Goal: Task Accomplishment & Management: Manage account settings

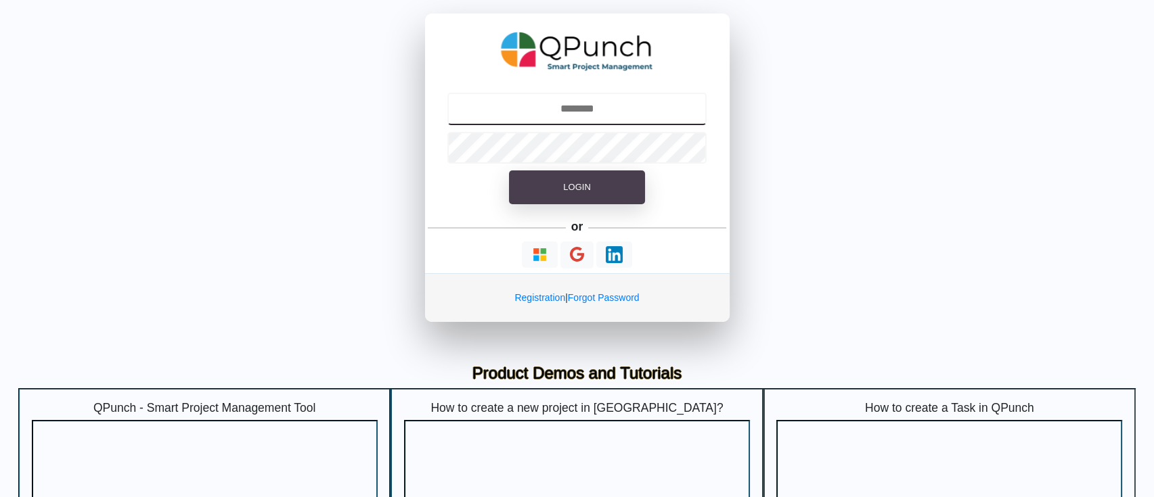
type input "**********"
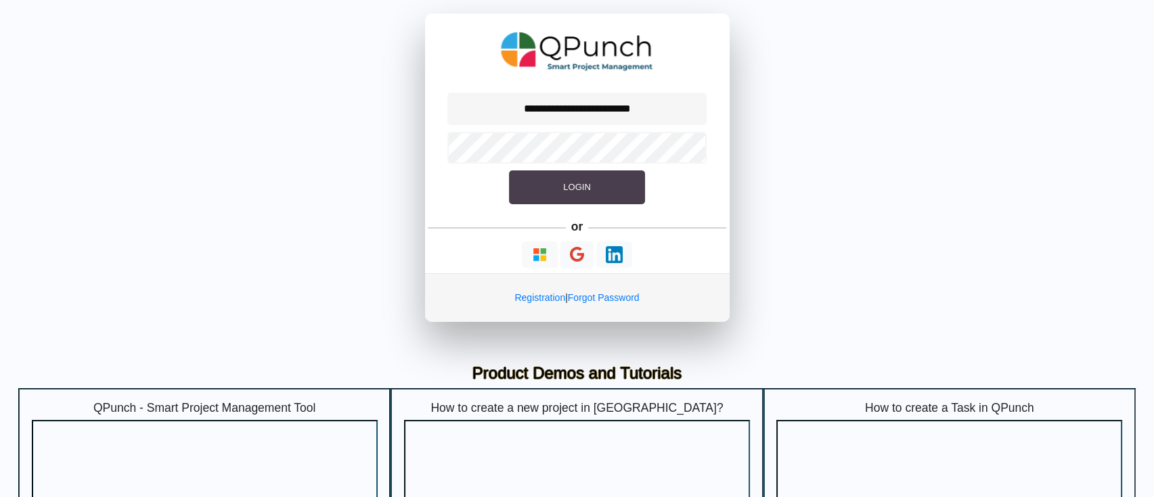
click at [585, 187] on span "Login" at bounding box center [576, 187] width 27 height 10
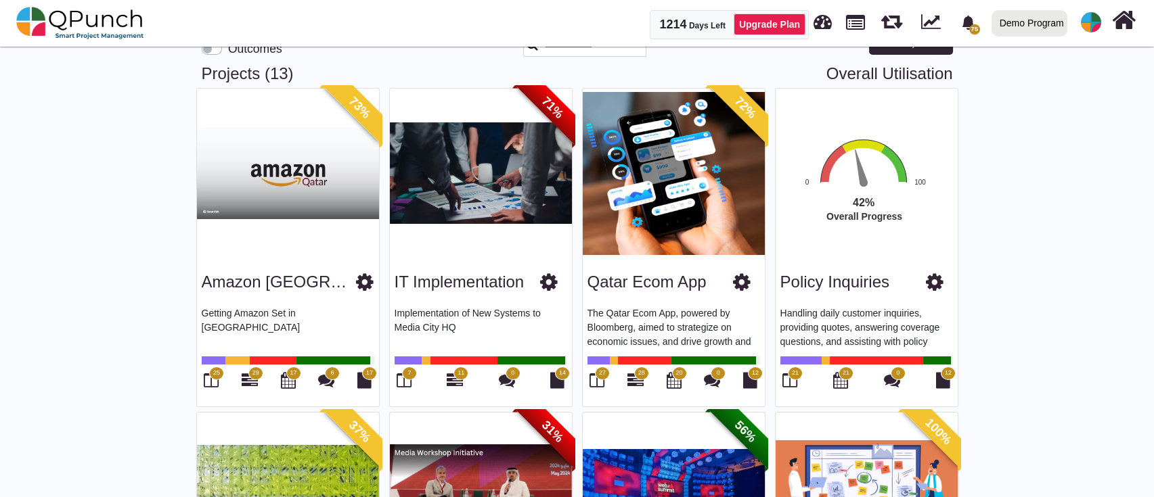
scroll to position [180, 0]
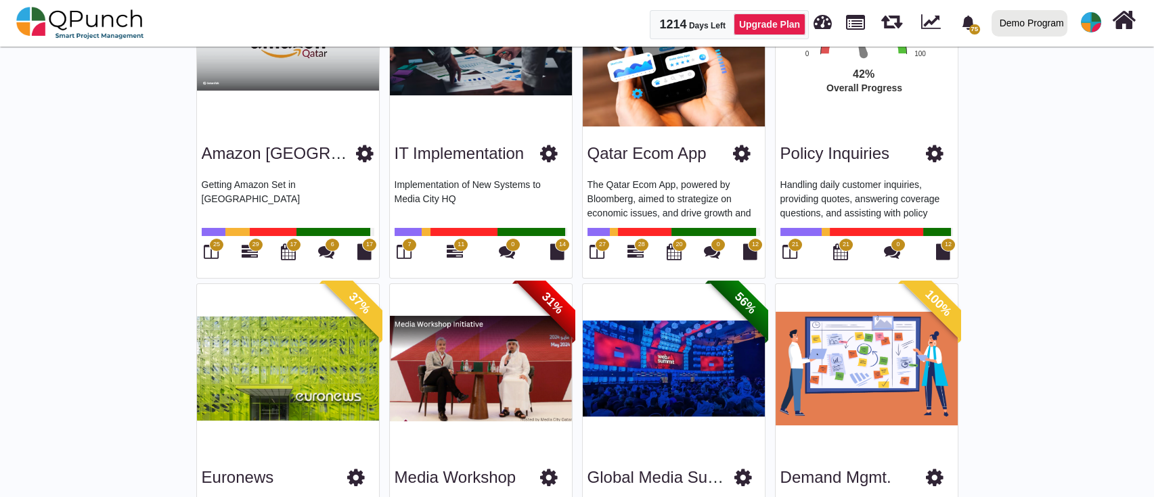
click at [597, 242] on span "27" at bounding box center [602, 245] width 15 height 14
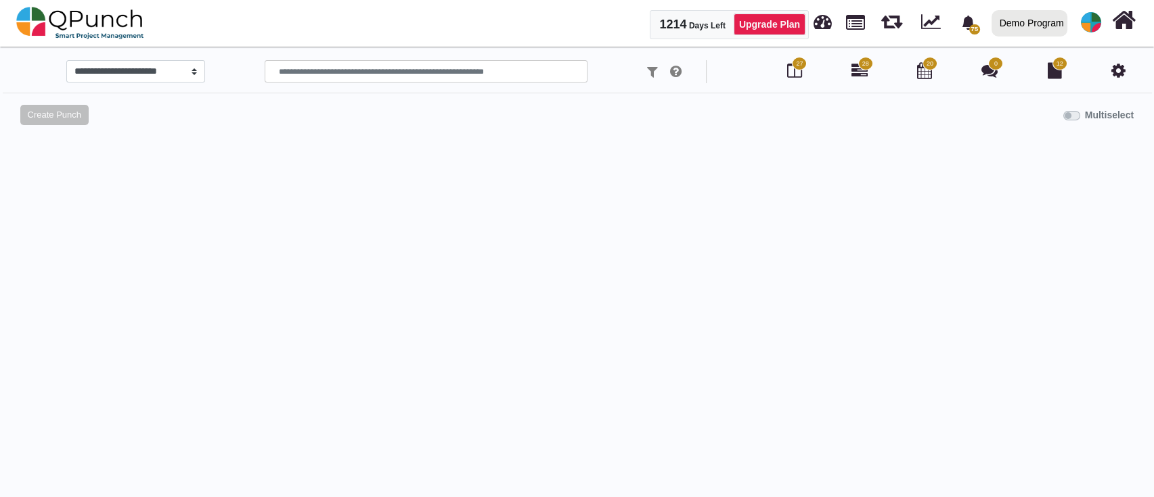
select select "*********"
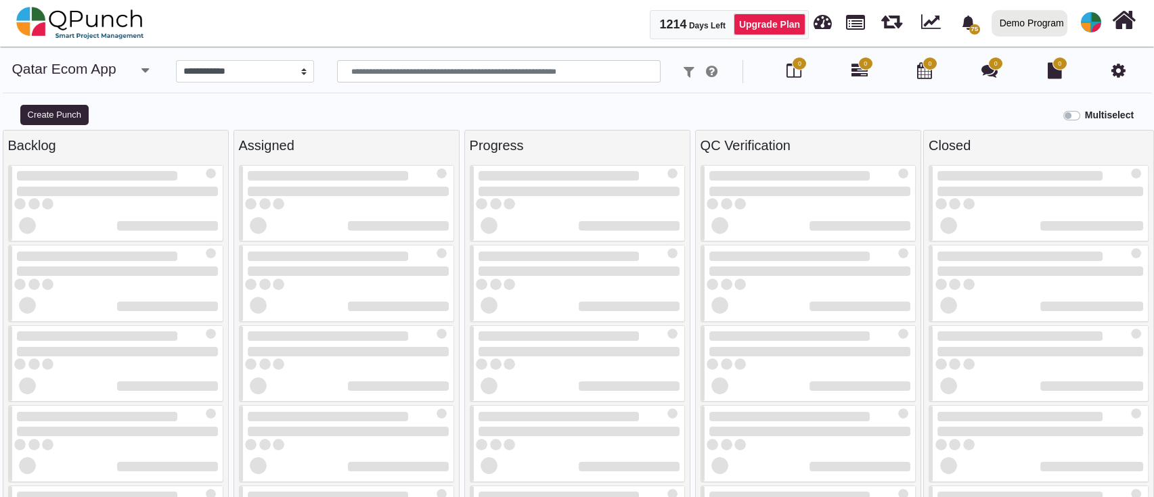
click at [146, 68] on icon "button" at bounding box center [144, 71] width 7 height 14
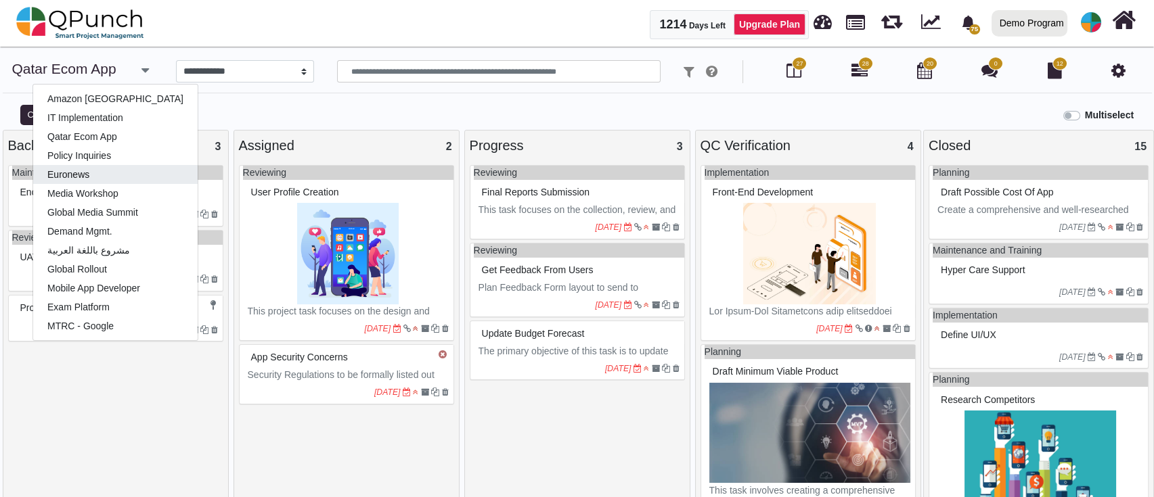
click at [121, 180] on link "Euronews" at bounding box center [115, 174] width 164 height 19
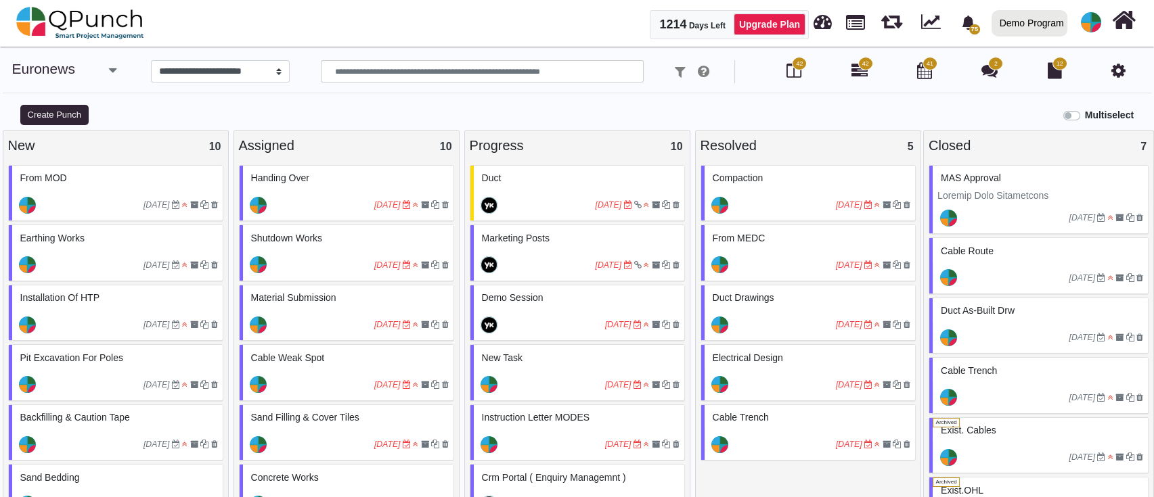
click at [1111, 68] on icon at bounding box center [1118, 70] width 14 height 16
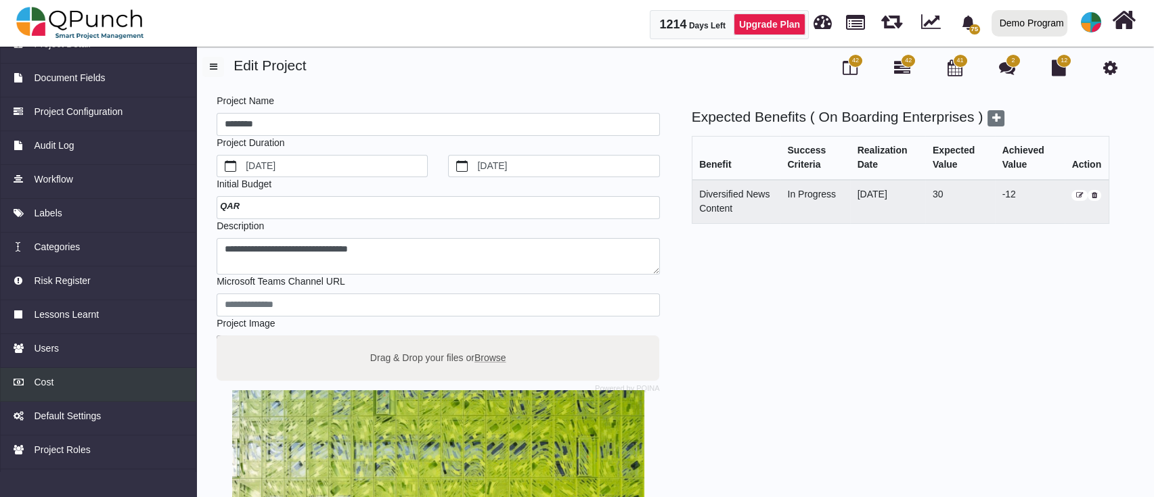
scroll to position [68, 0]
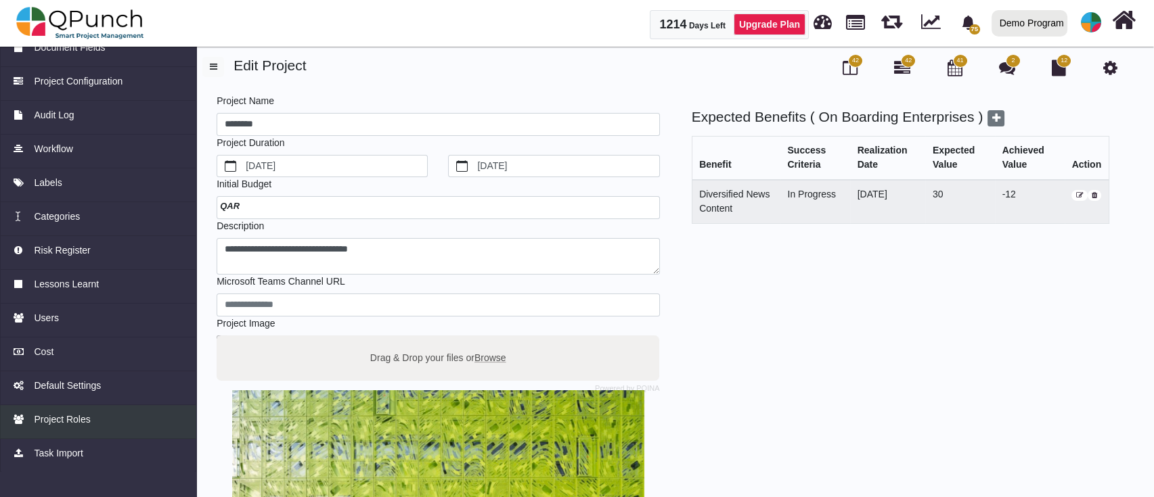
drag, startPoint x: 77, startPoint y: 430, endPoint x: 93, endPoint y: 427, distance: 15.8
click at [77, 430] on link "Project Roles" at bounding box center [98, 422] width 196 height 34
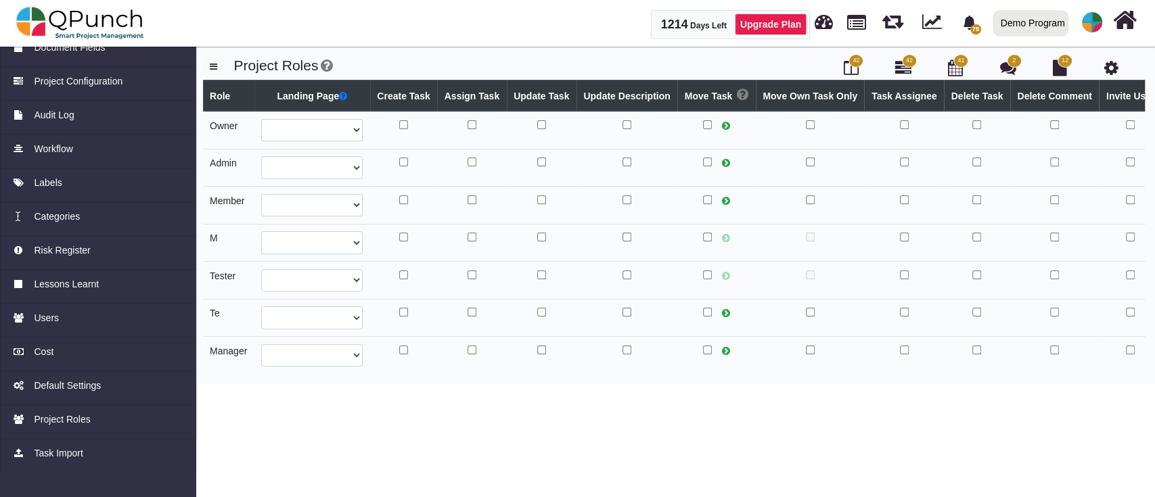
select select
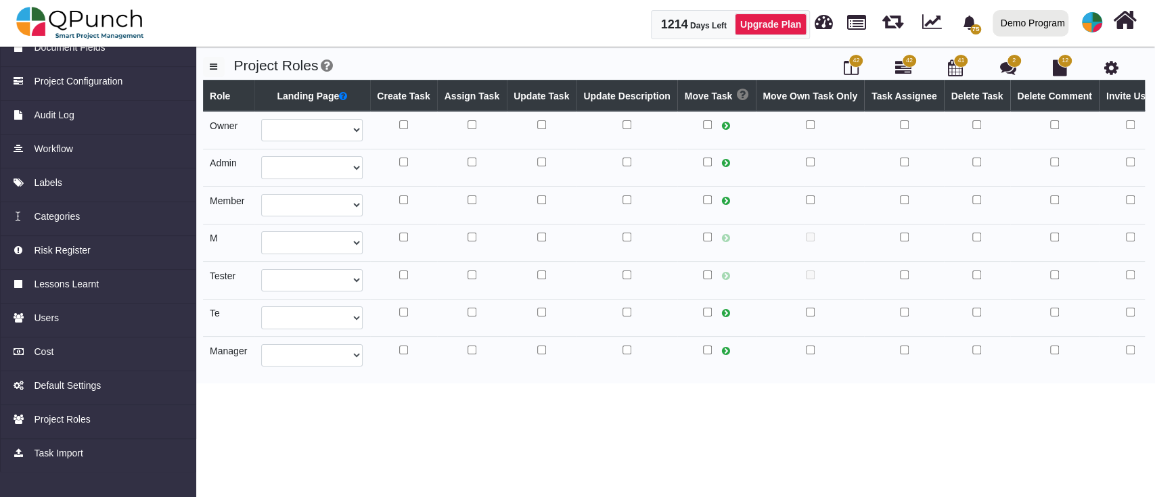
select select
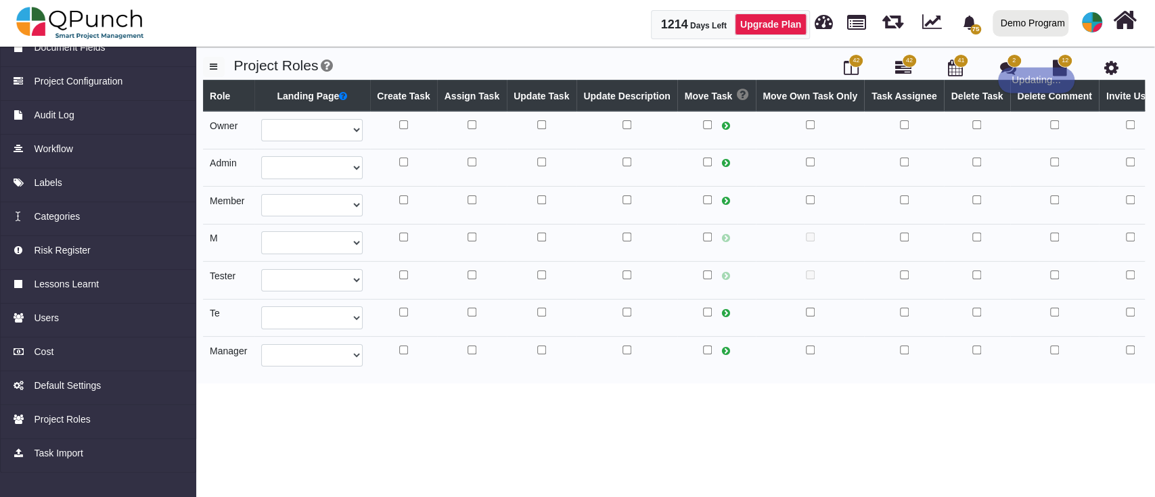
select select
click at [57, 313] on div "Users" at bounding box center [98, 318] width 171 height 14
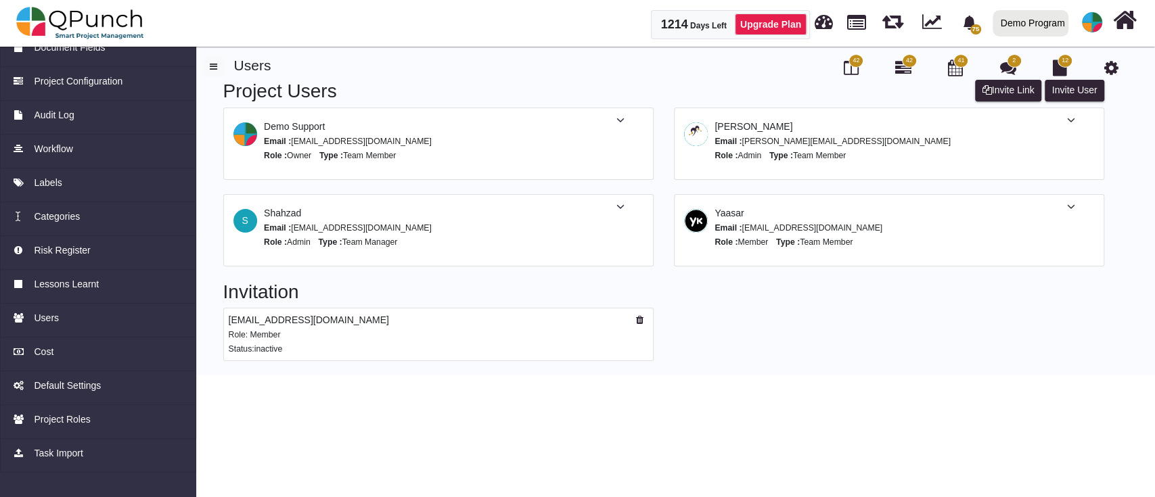
click at [1077, 211] on span at bounding box center [1071, 207] width 65 height 14
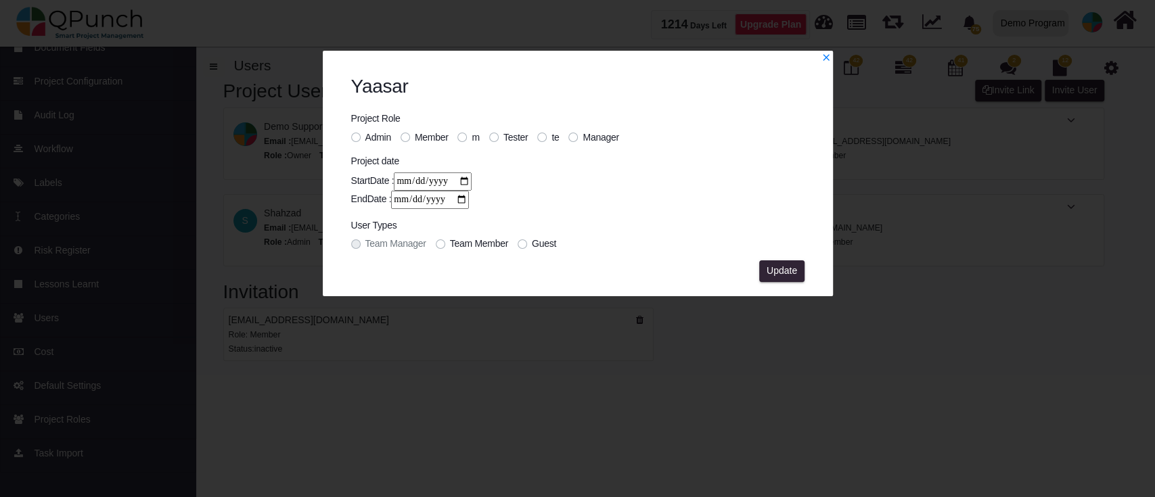
click at [1075, 206] on div "Yaasar Project Role Admin Member m Tester te Manager Project date StartDate : E…" at bounding box center [577, 248] width 1155 height 497
drag, startPoint x: 353, startPoint y: 138, endPoint x: 372, endPoint y: 151, distance: 23.5
click at [365, 139] on label "Admin" at bounding box center [378, 138] width 26 height 14
click at [773, 269] on span "Update" at bounding box center [782, 270] width 30 height 11
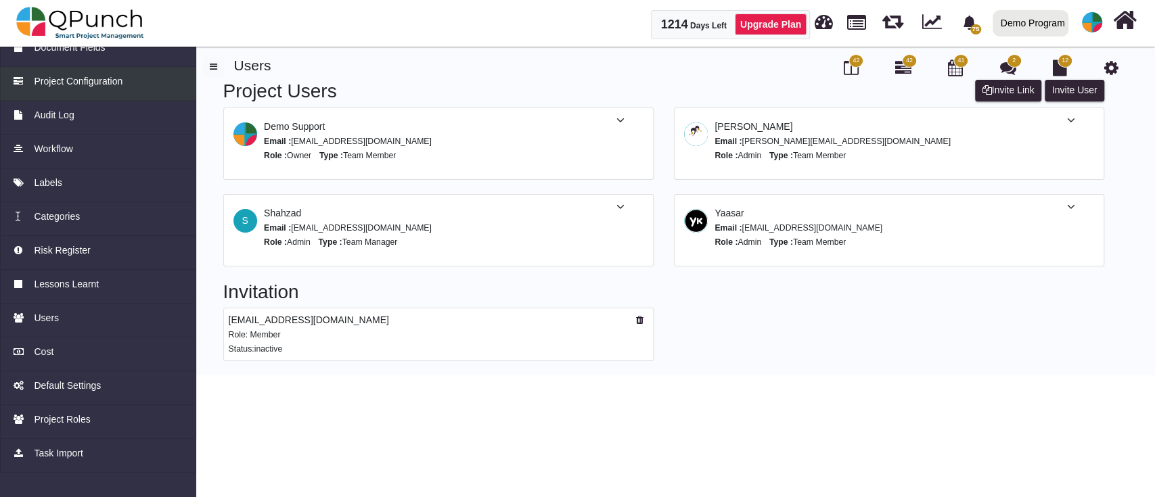
click at [54, 78] on span "Project Configuration" at bounding box center [78, 81] width 89 height 14
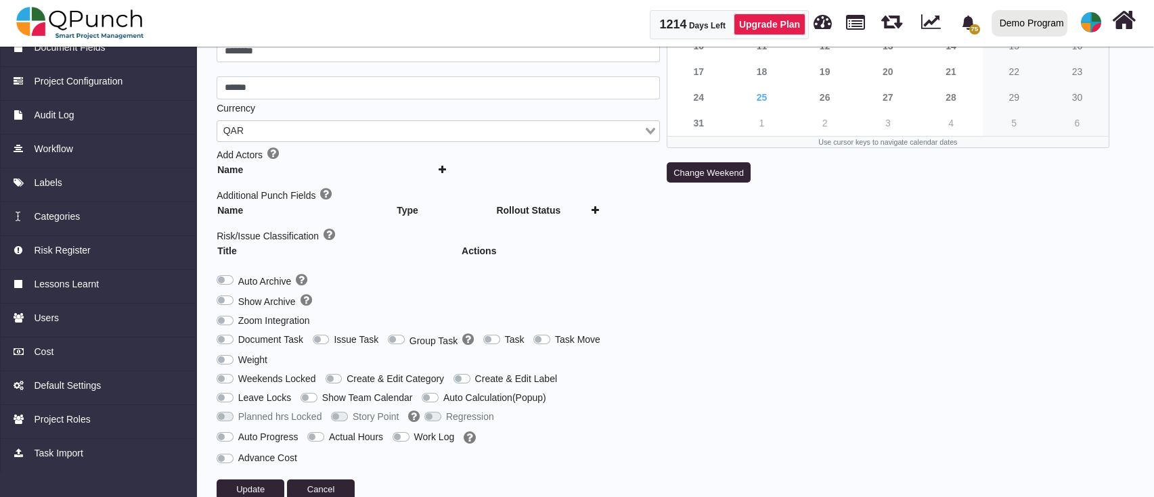
scroll to position [185, 0]
type input "***"
type input "********"
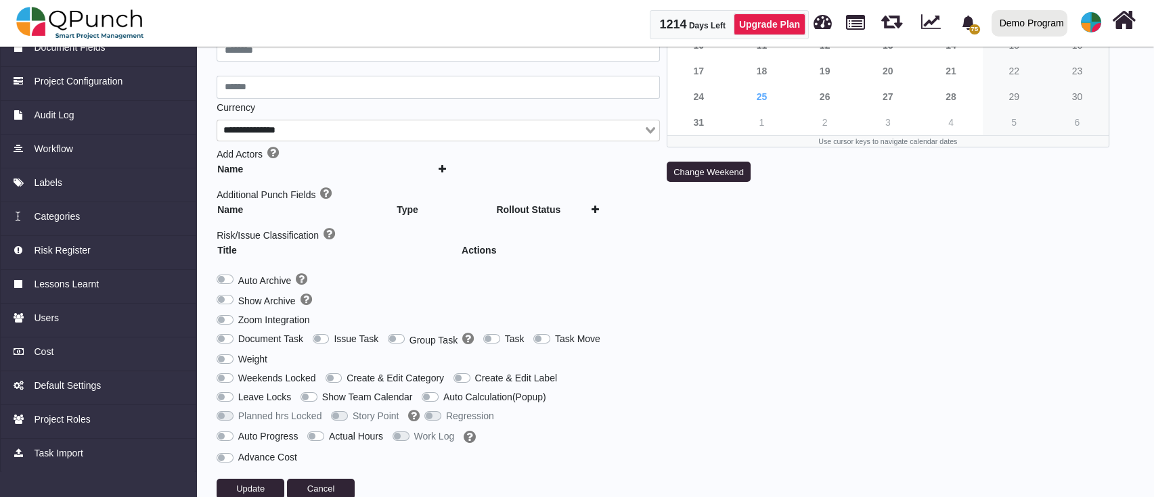
type input "******"
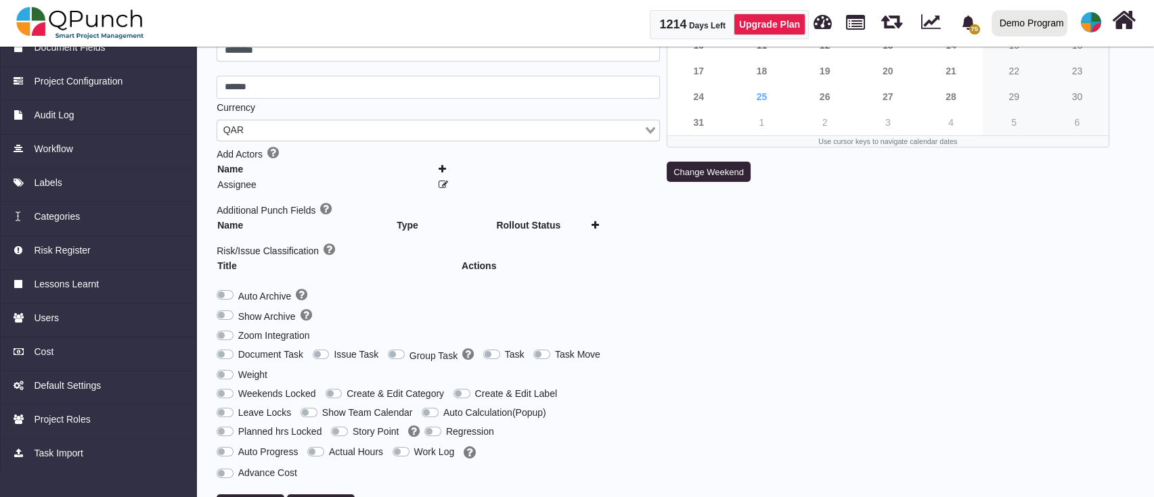
click at [409, 351] on label "Group Task" at bounding box center [441, 356] width 64 height 16
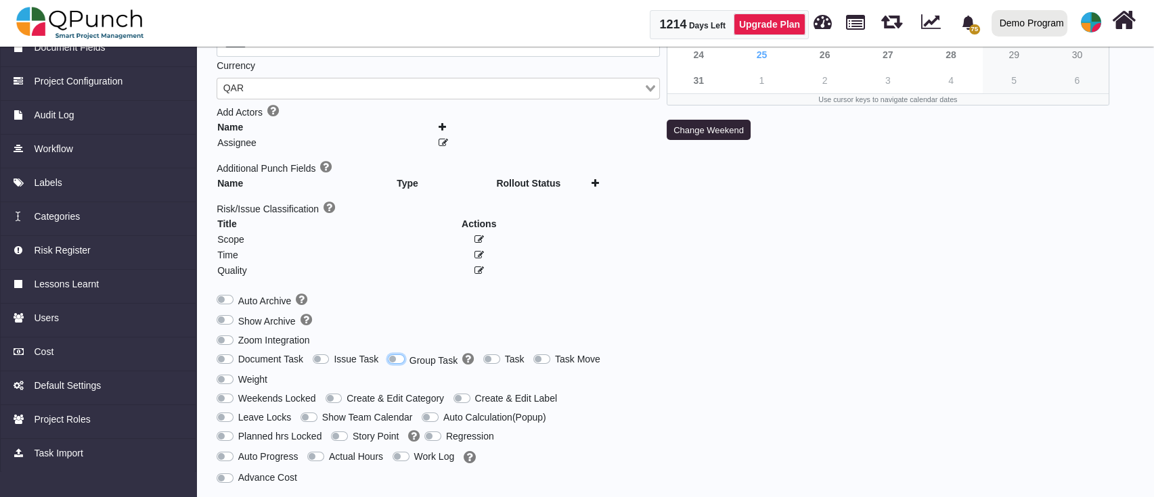
scroll to position [248, 0]
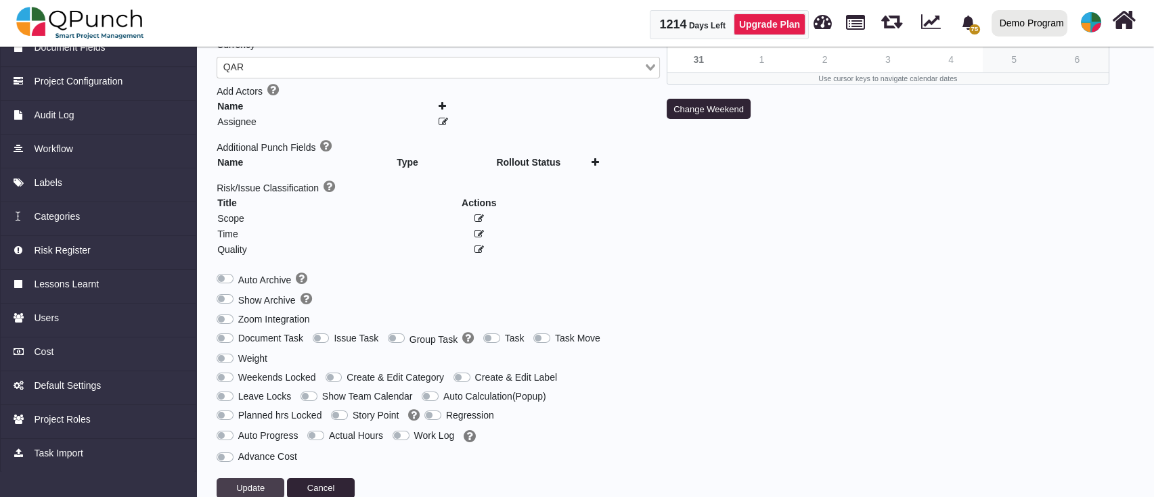
click at [250, 483] on span "Update" at bounding box center [250, 488] width 28 height 10
click at [249, 483] on span "Update" at bounding box center [250, 488] width 28 height 10
click at [238, 295] on label "Show Archive" at bounding box center [275, 300] width 74 height 16
click at [244, 478] on button "Update" at bounding box center [251, 488] width 68 height 20
click at [238, 272] on label "Auto Archive" at bounding box center [273, 280] width 70 height 16
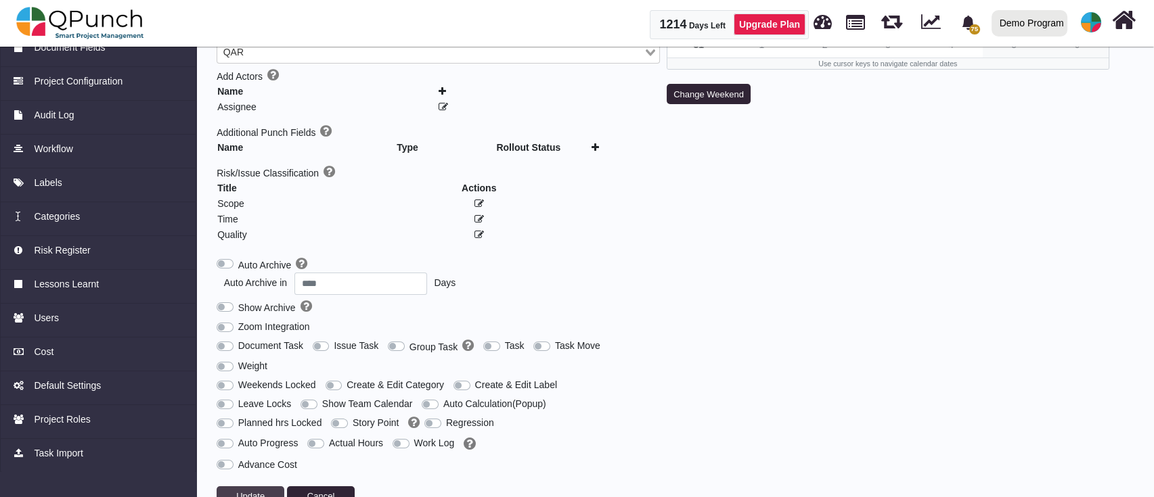
scroll to position [271, 0]
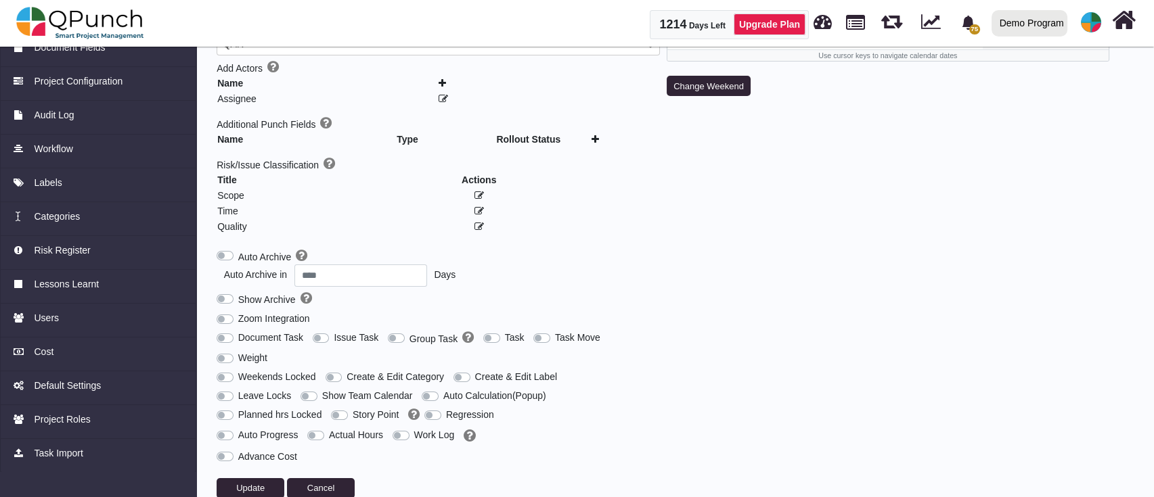
drag, startPoint x: 316, startPoint y: 333, endPoint x: 290, endPoint y: 376, distance: 50.7
click at [314, 338] on div "Issue Task" at bounding box center [350, 336] width 75 height 20
click at [334, 331] on label "Issue Task" at bounding box center [356, 338] width 45 height 14
click at [235, 478] on button "Update" at bounding box center [251, 488] width 68 height 20
click at [414, 428] on label "Work Log" at bounding box center [434, 435] width 41 height 14
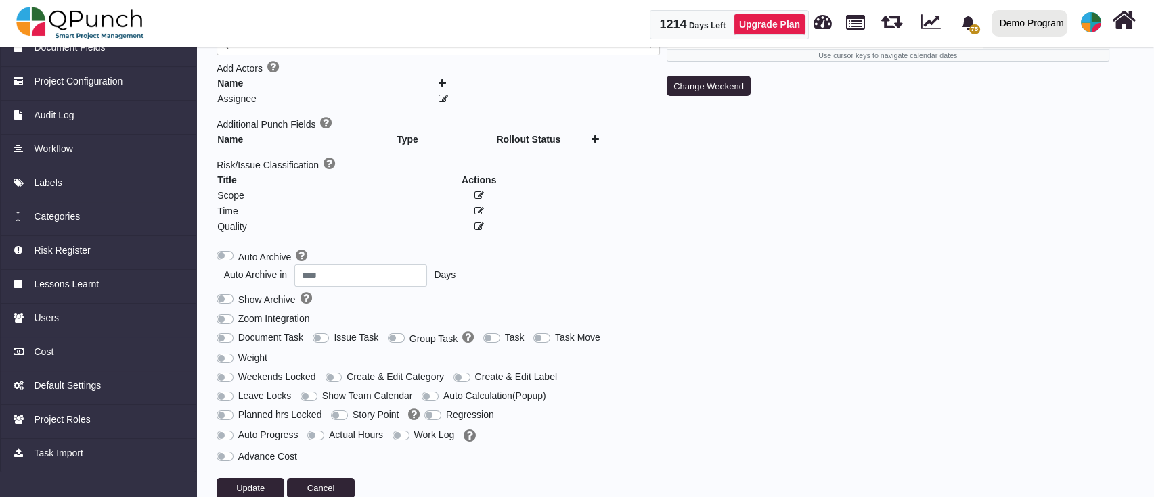
click at [446, 408] on label "Regression" at bounding box center [470, 415] width 48 height 14
click at [243, 483] on span "Update" at bounding box center [250, 488] width 28 height 10
click at [226, 450] on div "Advance Cost" at bounding box center [257, 457] width 81 height 14
click at [87, 12] on img at bounding box center [80, 23] width 128 height 41
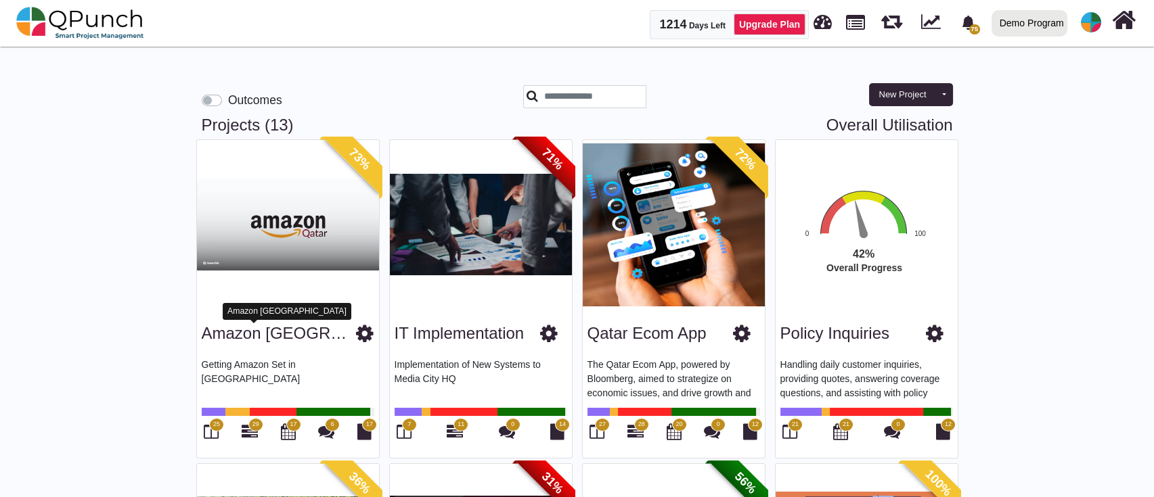
click at [246, 338] on link "Amazon [GEOGRAPHIC_DATA]" at bounding box center [318, 333] width 233 height 18
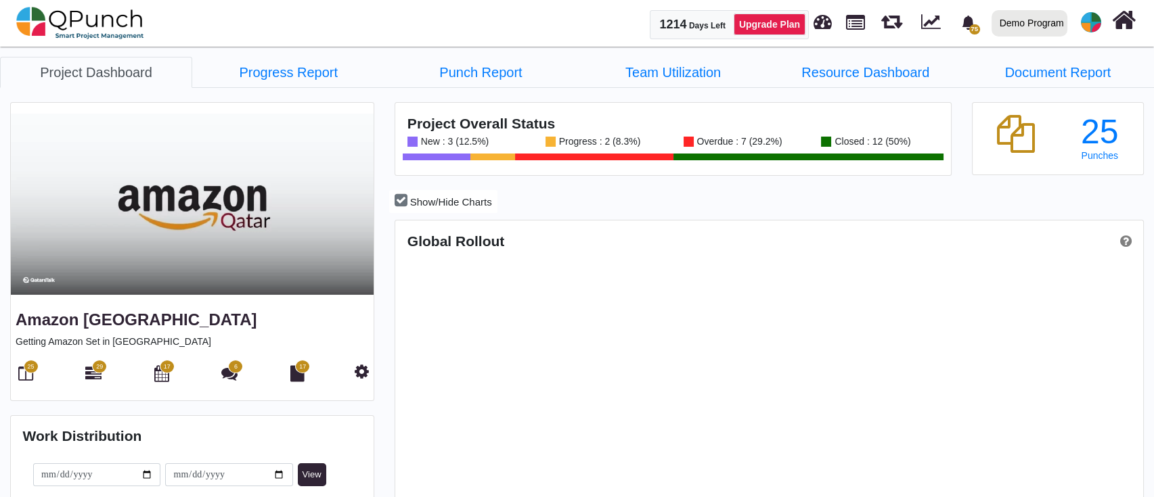
scroll to position [329, 744]
click at [282, 83] on link "Progress Report" at bounding box center [288, 72] width 192 height 31
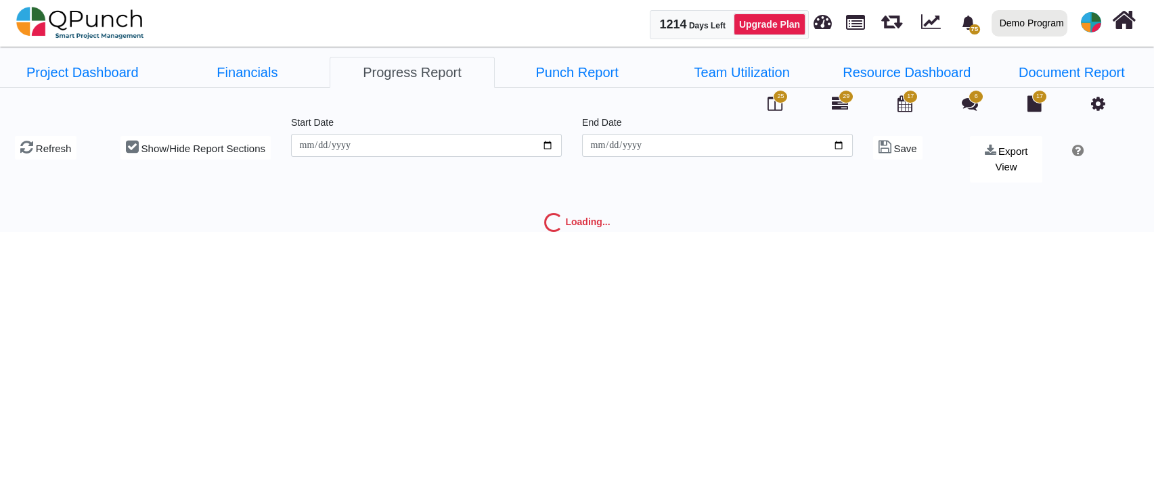
type input "**********"
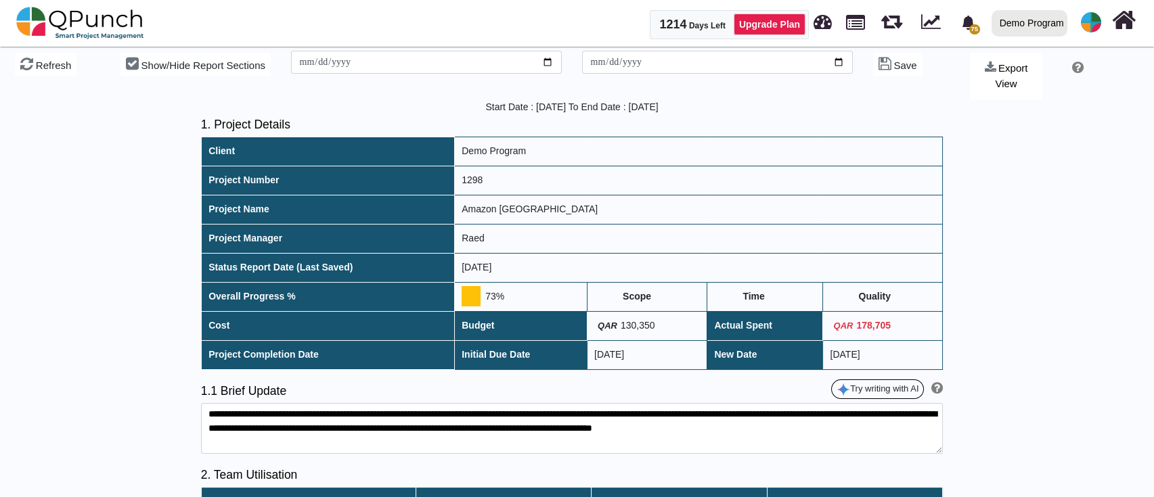
scroll to position [271, 0]
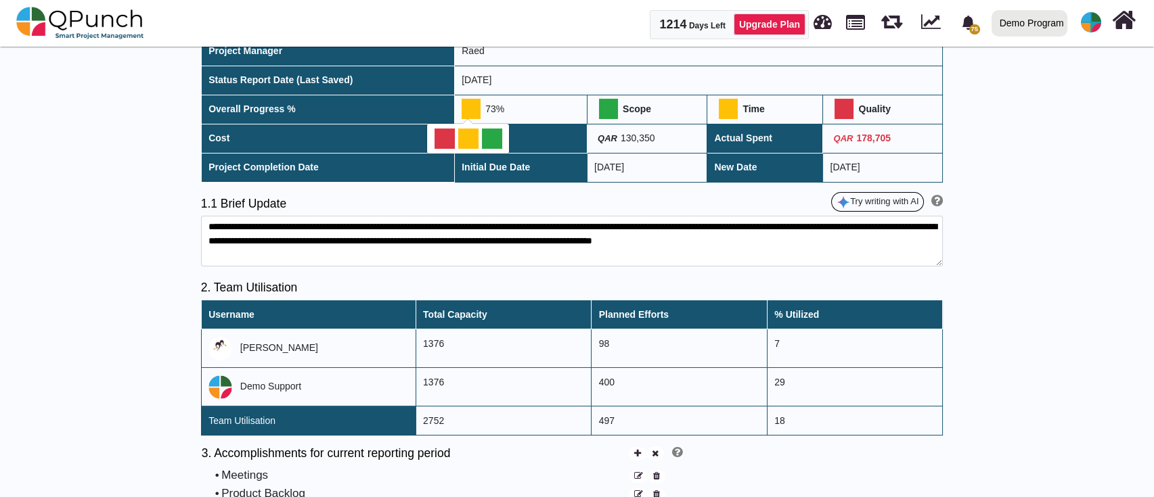
click at [487, 134] on div at bounding box center [492, 139] width 20 height 20
click at [567, 199] on h5 "1.1 Brief Update" at bounding box center [386, 204] width 371 height 14
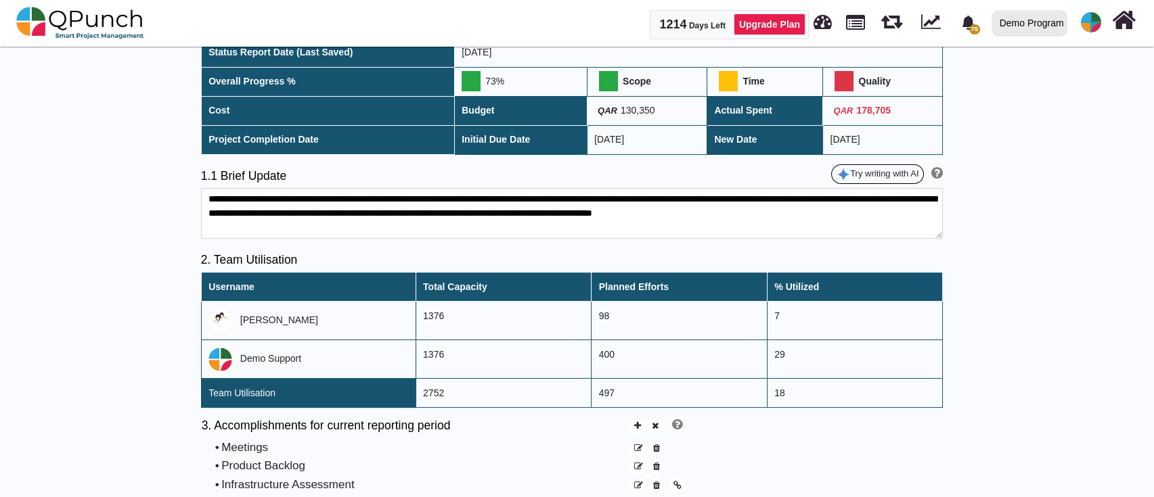
scroll to position [451, 0]
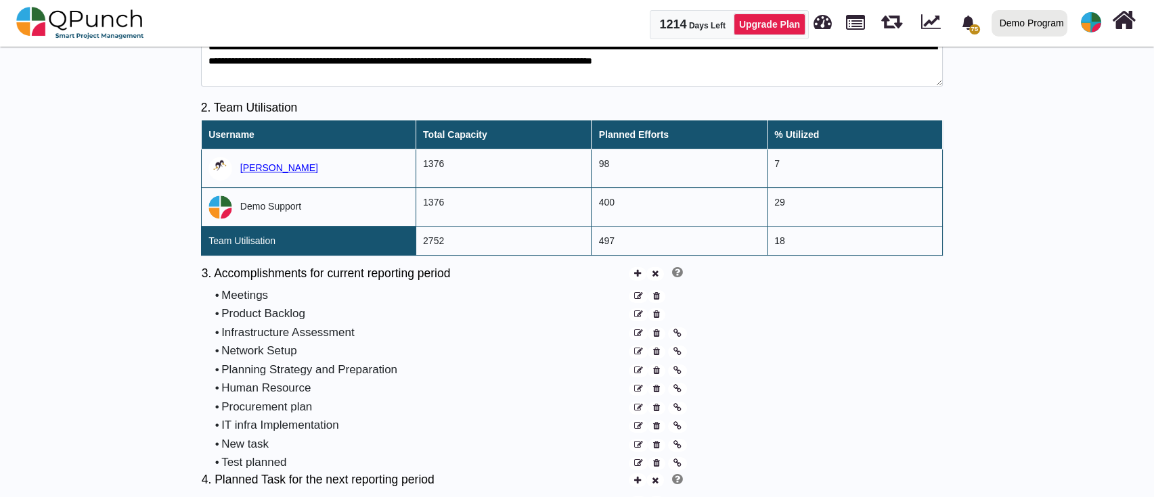
click at [260, 165] on span "[PERSON_NAME]" at bounding box center [279, 167] width 78 height 11
click at [673, 336] on icon at bounding box center [677, 334] width 8 height 9
click at [266, 201] on span "Demo Support" at bounding box center [270, 206] width 61 height 11
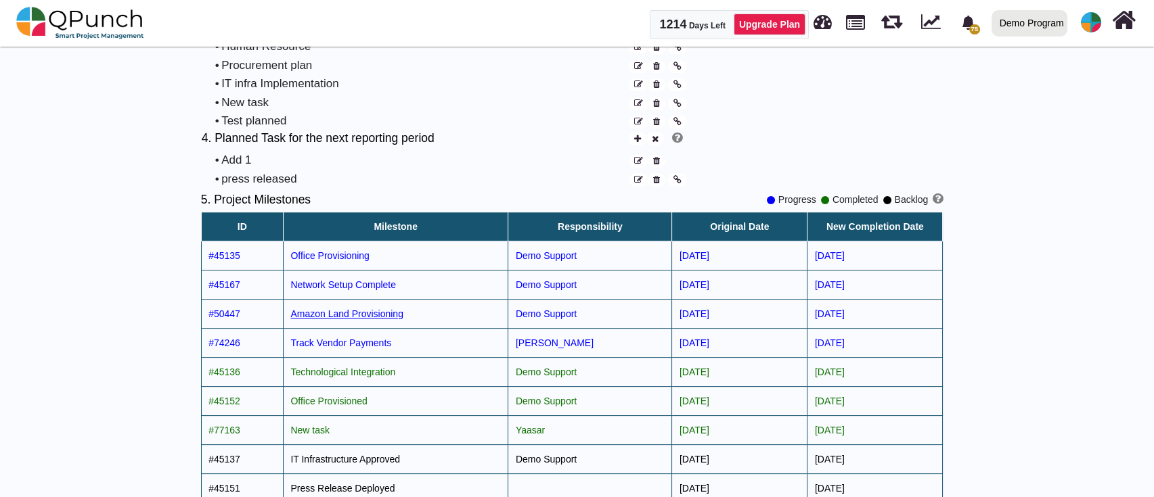
scroll to position [812, 0]
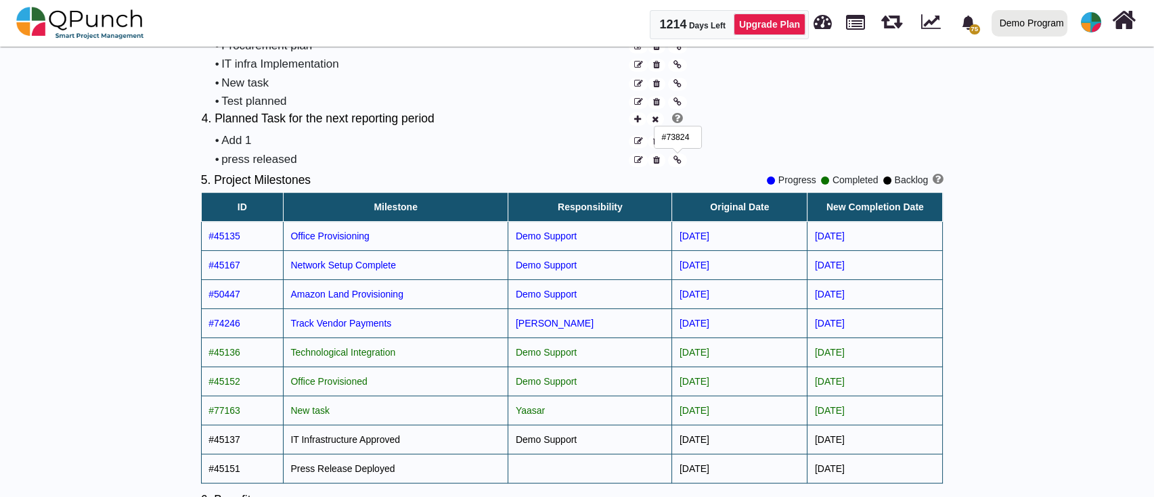
click at [676, 163] on icon at bounding box center [677, 160] width 8 height 9
click at [328, 239] on span "Office Provisioning" at bounding box center [329, 236] width 78 height 11
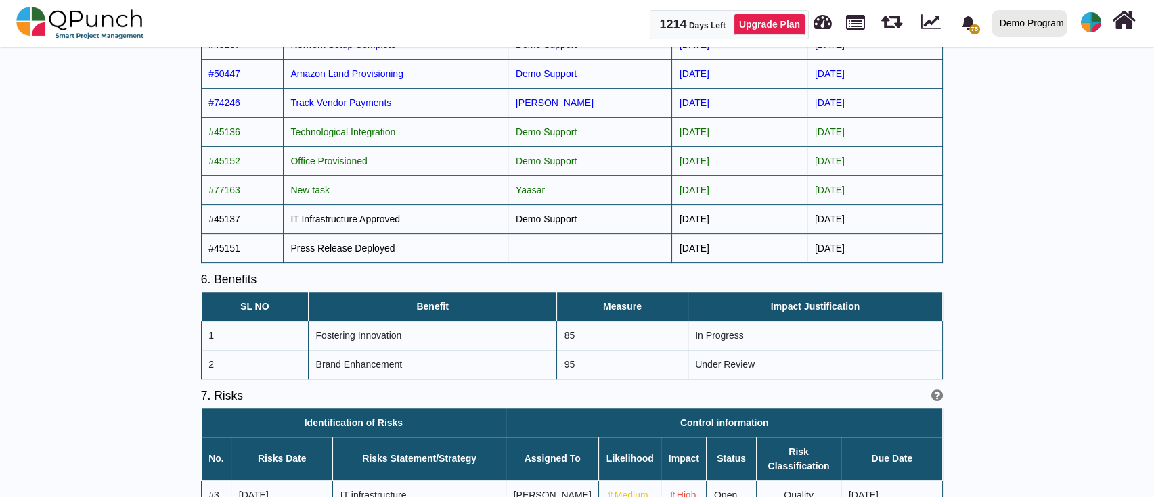
scroll to position [902, 0]
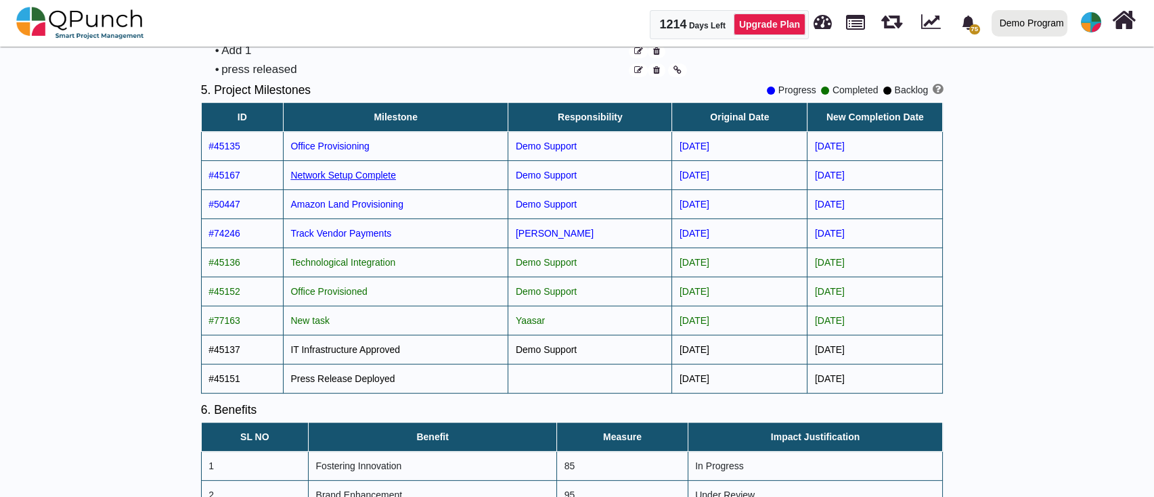
click at [335, 171] on span "Network Setup Complete" at bounding box center [343, 175] width 106 height 11
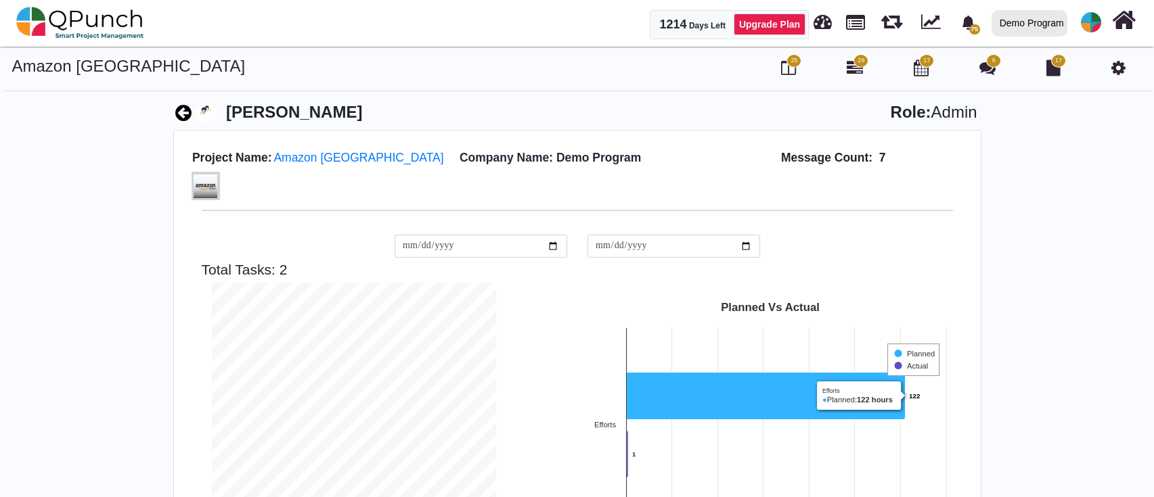
scroll to position [259, 0]
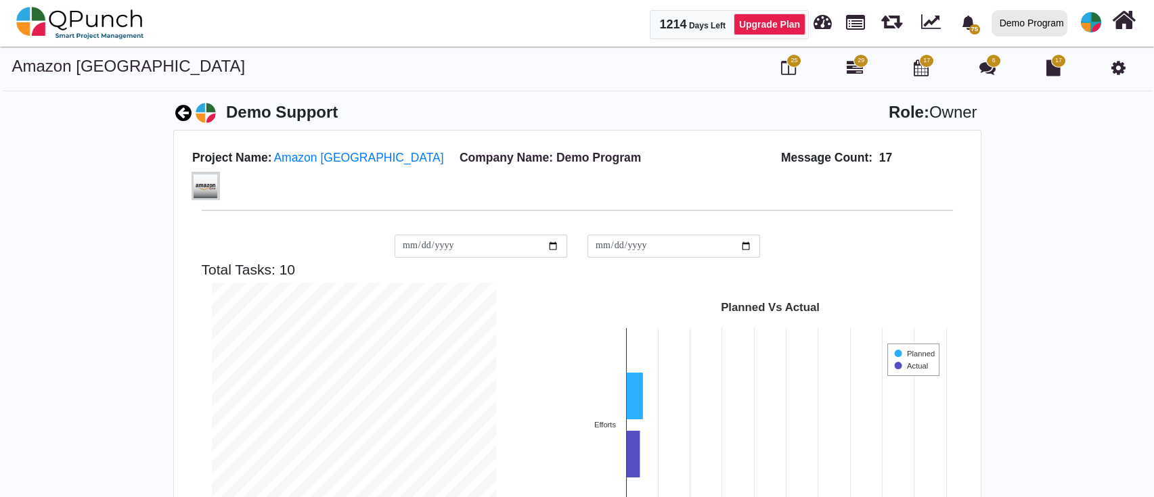
scroll to position [284, 305]
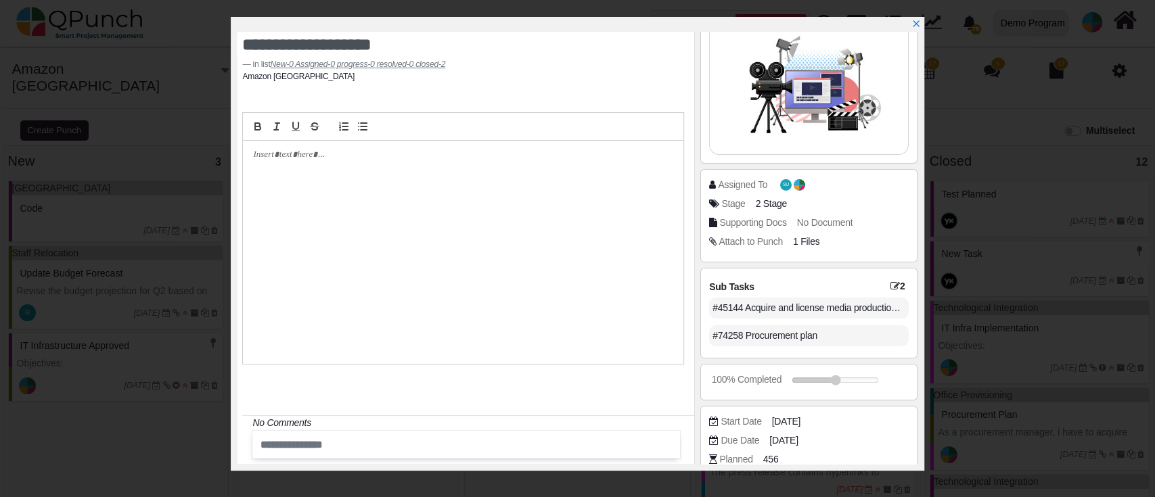
scroll to position [223, 0]
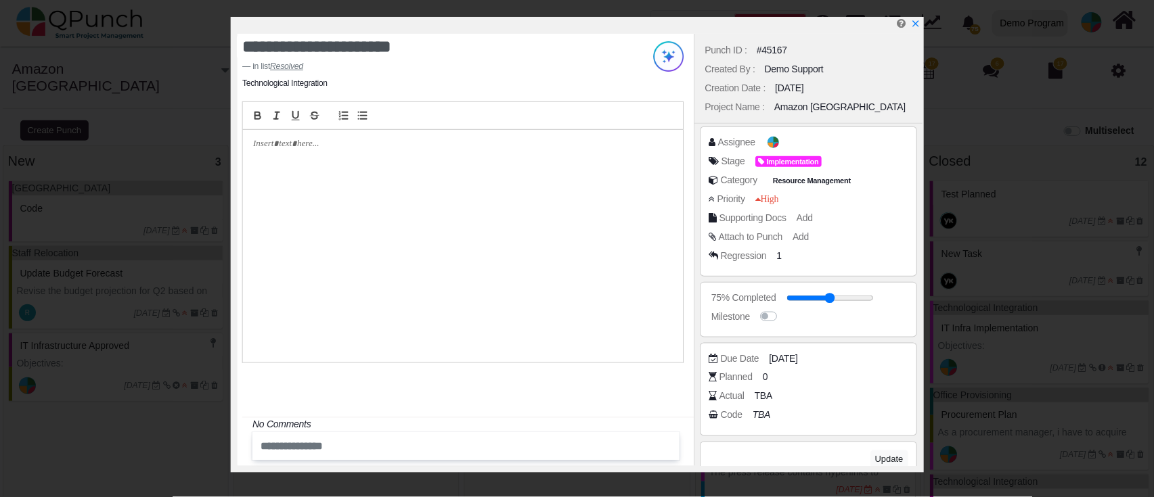
scroll to position [245, 0]
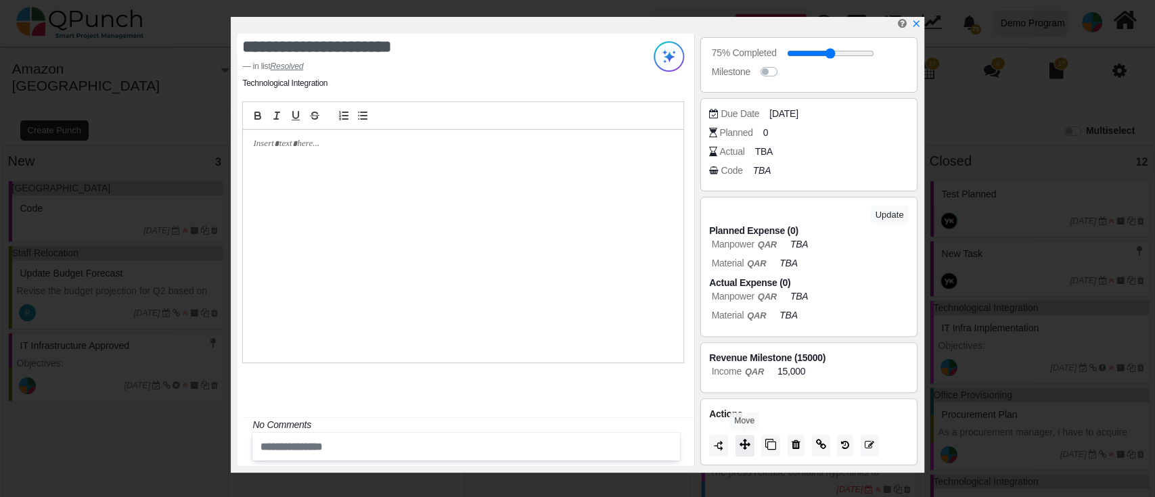
click at [738, 441] on button at bounding box center [745, 446] width 19 height 22
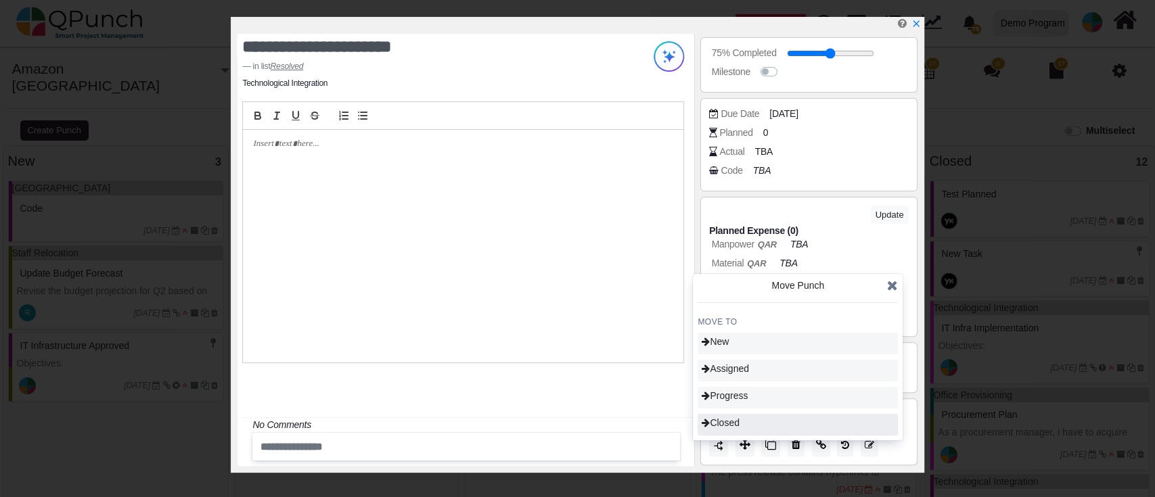
click at [752, 431] on div "Closed" at bounding box center [798, 425] width 200 height 22
type input "***"
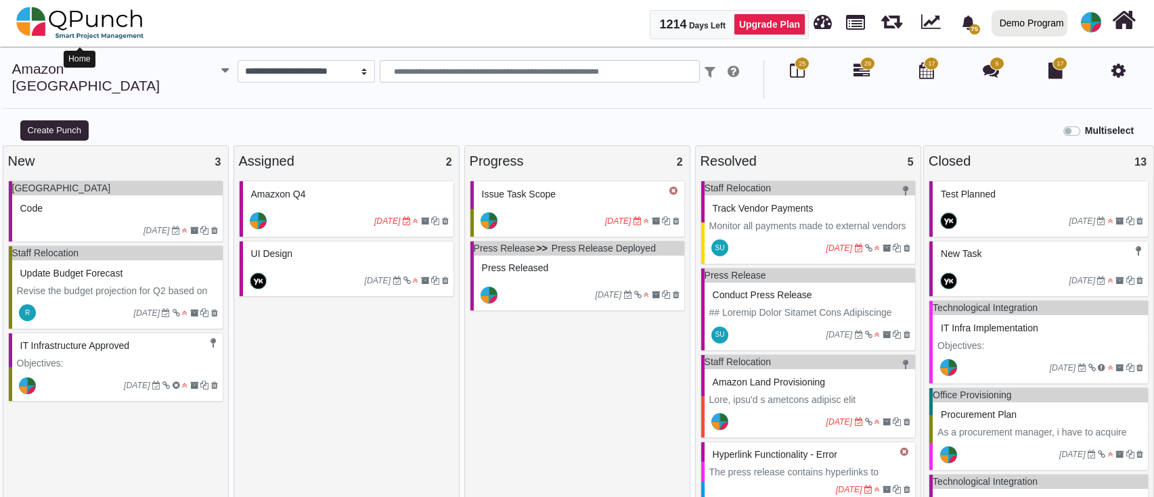
drag, startPoint x: 72, startPoint y: 31, endPoint x: 106, endPoint y: 23, distance: 35.5
click at [72, 31] on img at bounding box center [80, 23] width 128 height 41
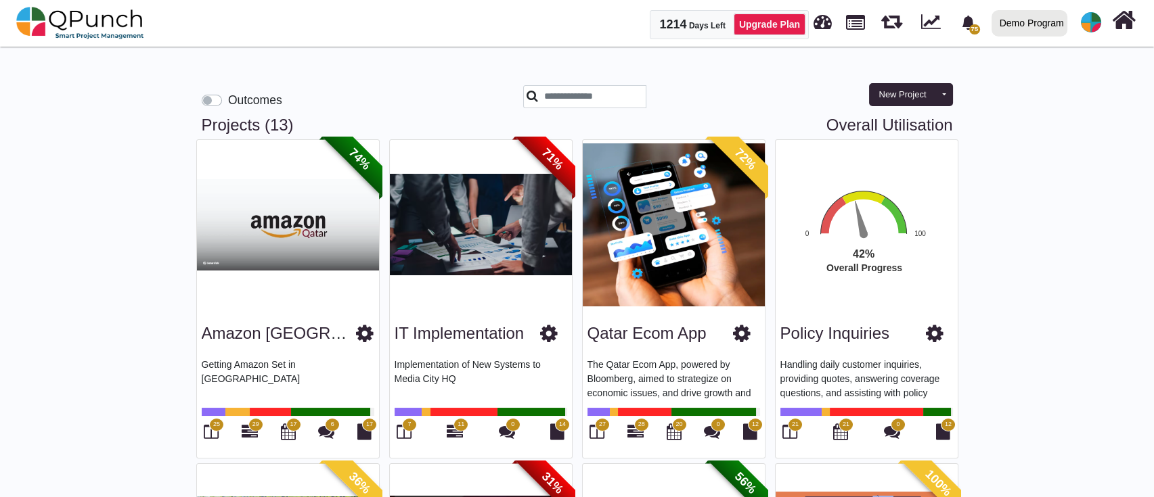
drag, startPoint x: 217, startPoint y: 108, endPoint x: 210, endPoint y: 103, distance: 8.3
click at [215, 106] on div "Outcomes" at bounding box center [242, 100] width 81 height 18
click at [228, 101] on label "Outcomes" at bounding box center [255, 100] width 54 height 18
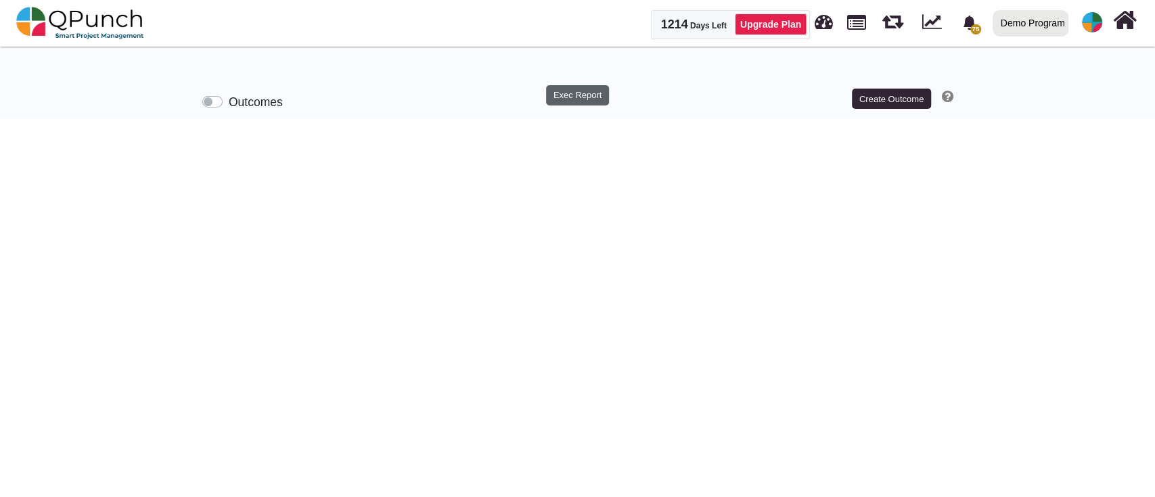
click at [577, 93] on button "Exec Report" at bounding box center [577, 95] width 63 height 20
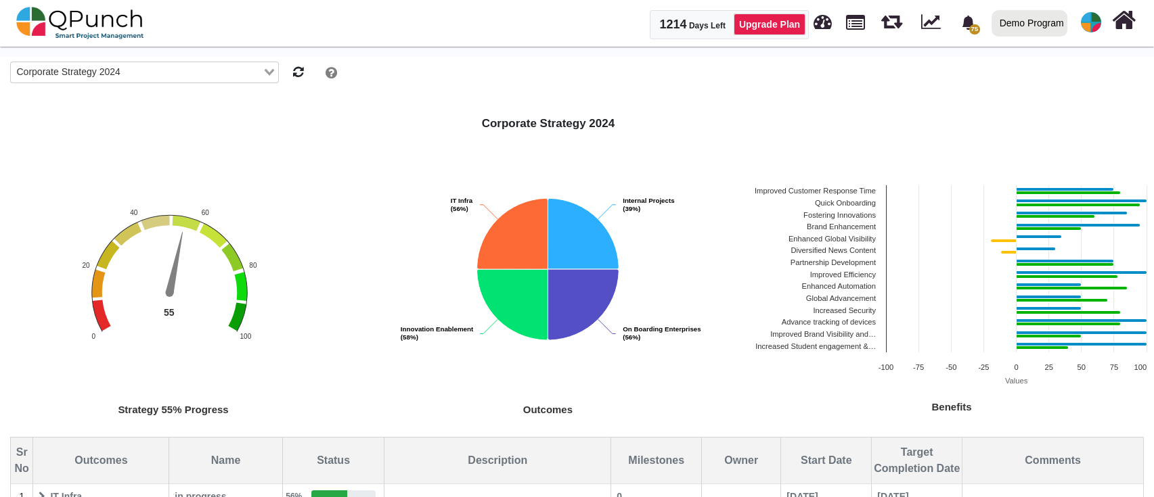
click at [841, 216] on text "Fostering Innovations" at bounding box center [839, 215] width 72 height 8
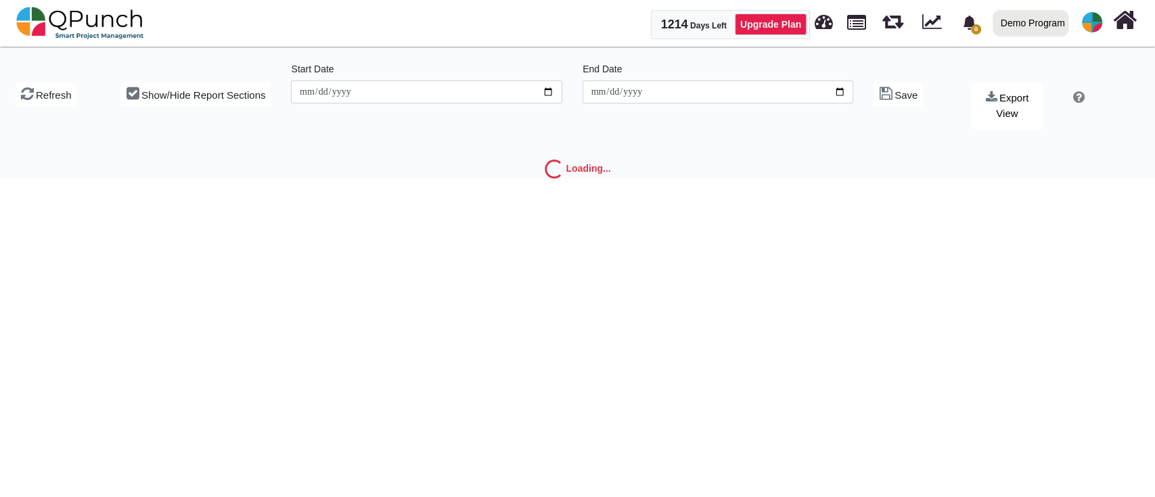
type input "**********"
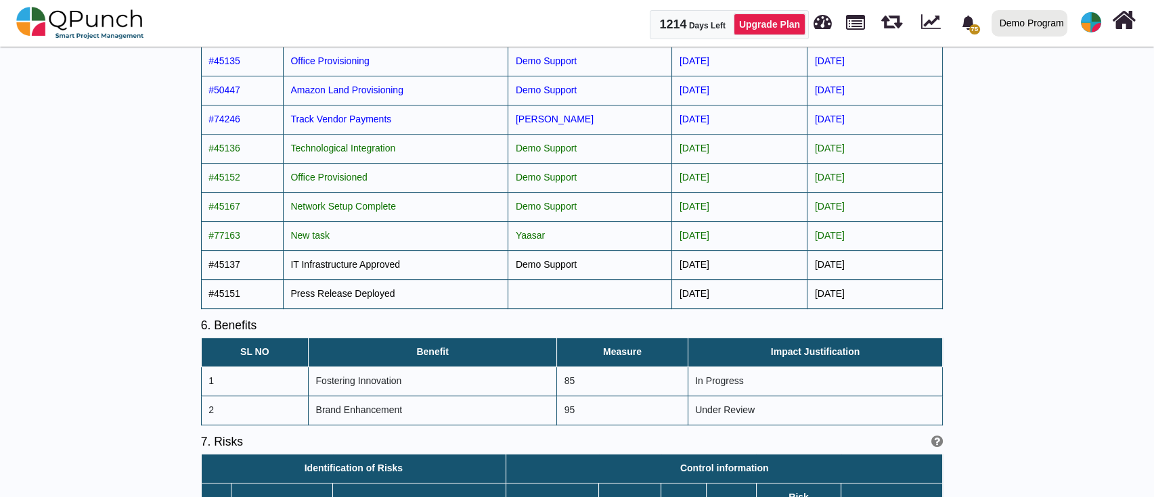
scroll to position [1263, 0]
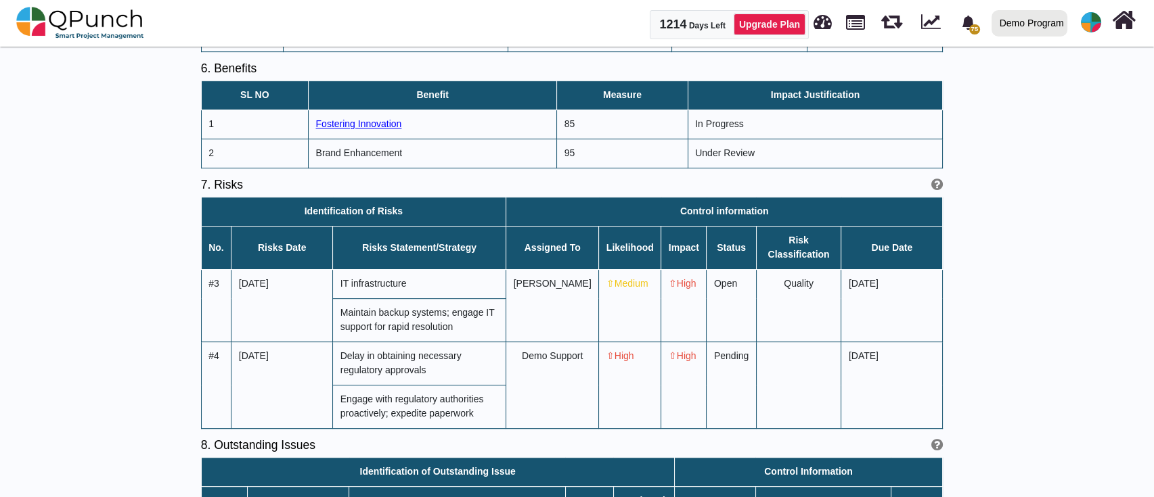
click at [353, 124] on span "Fostering Innovation" at bounding box center [359, 123] width 86 height 11
click at [367, 280] on span "IT infrastructure" at bounding box center [373, 283] width 66 height 11
select select "*"
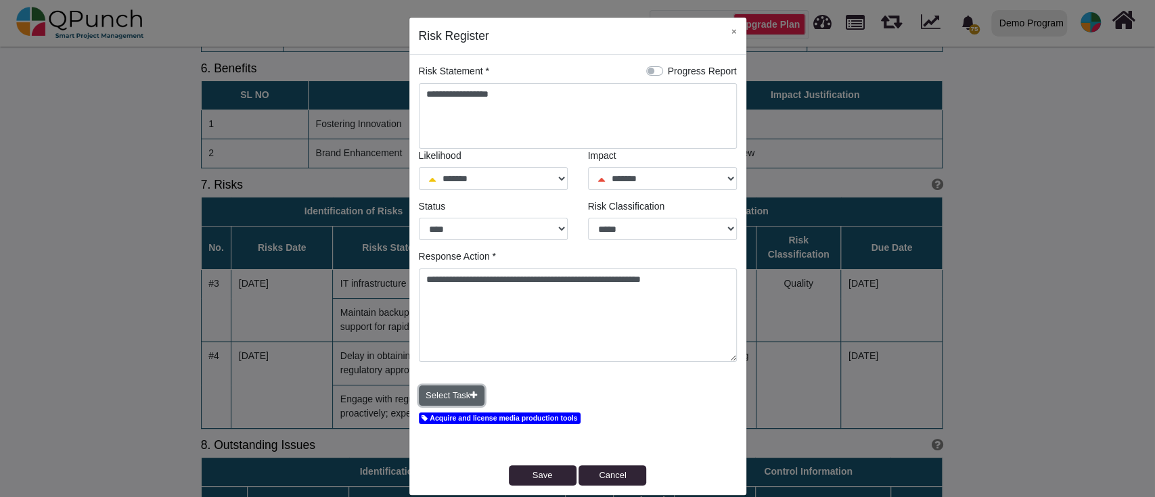
click at [460, 397] on button "Select Task" at bounding box center [452, 396] width 66 height 20
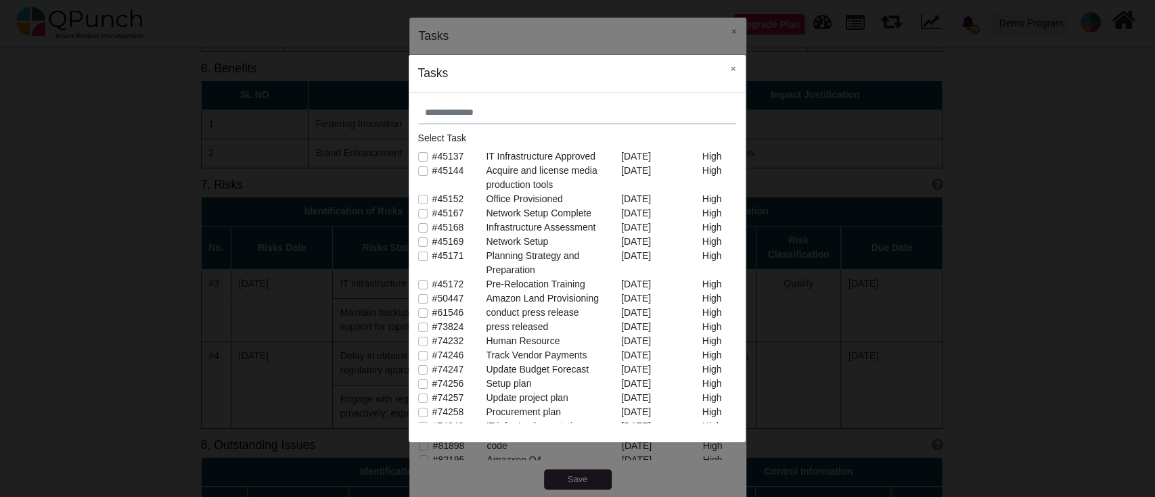
click at [432, 202] on label "#45152" at bounding box center [448, 199] width 32 height 14
click at [729, 73] on button "×" at bounding box center [733, 69] width 24 height 28
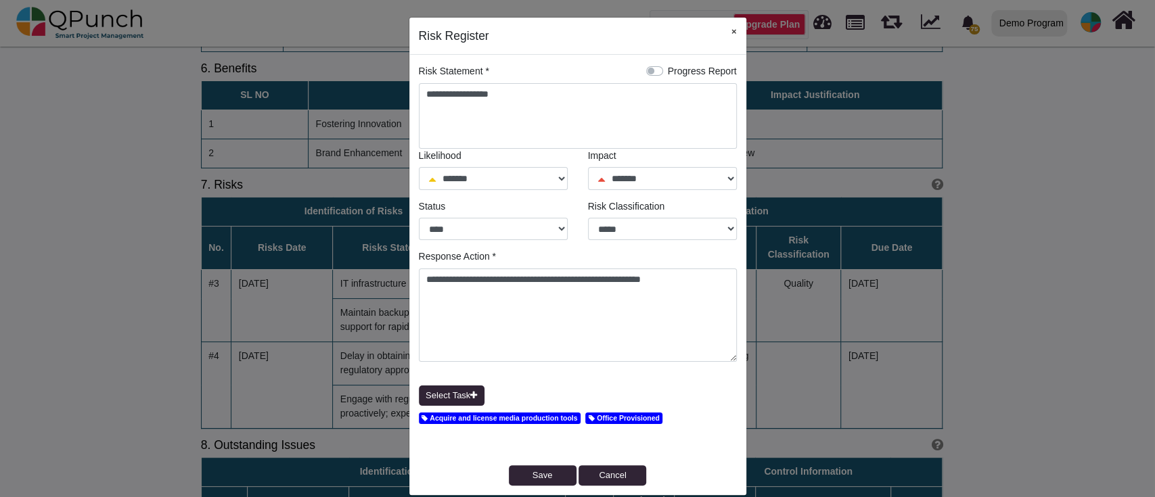
click at [734, 29] on button "×" at bounding box center [734, 32] width 24 height 28
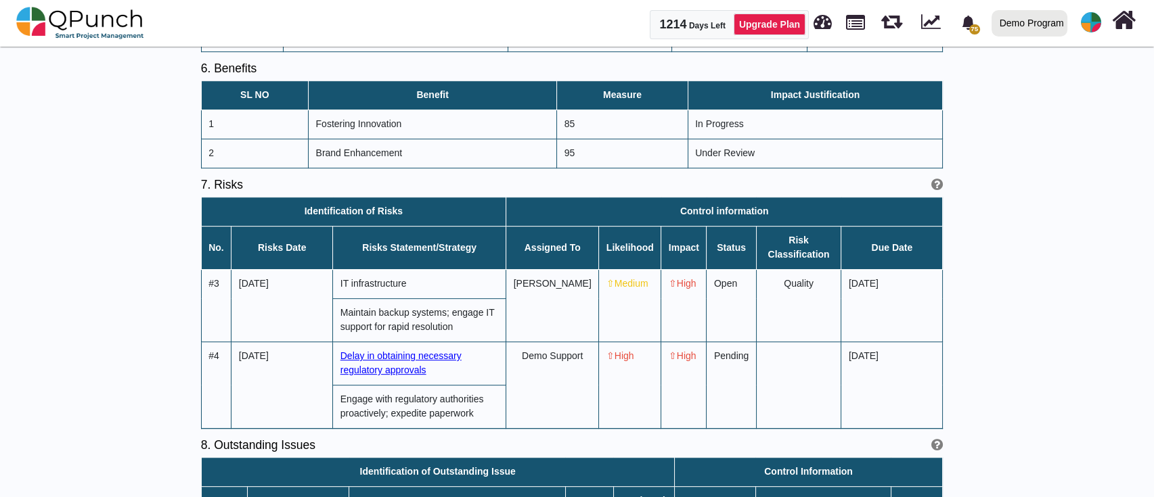
click at [353, 351] on span "Delay in obtaining necessary regulatory approvals" at bounding box center [400, 363] width 121 height 25
select select "*"
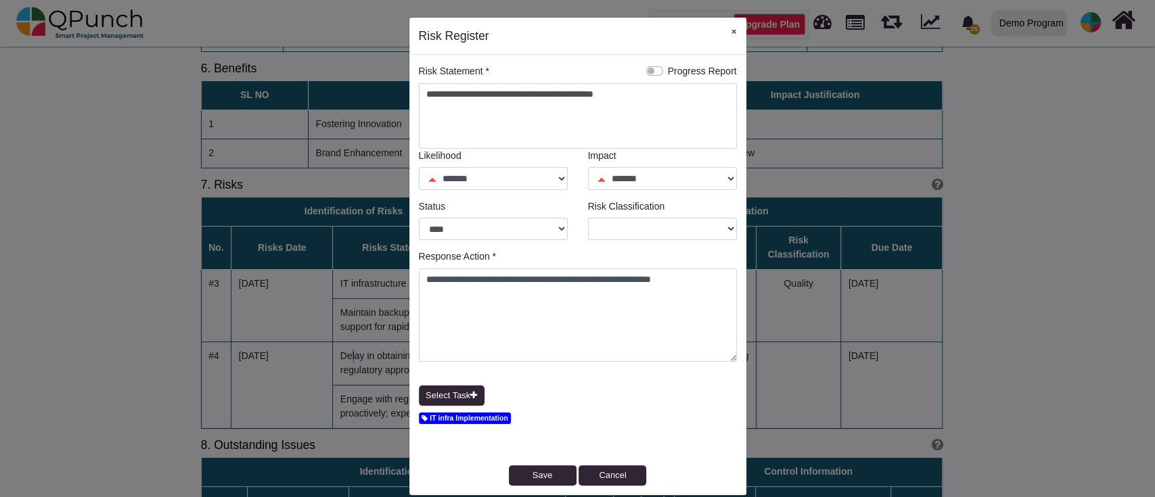
click at [734, 31] on button "×" at bounding box center [734, 32] width 24 height 28
select select
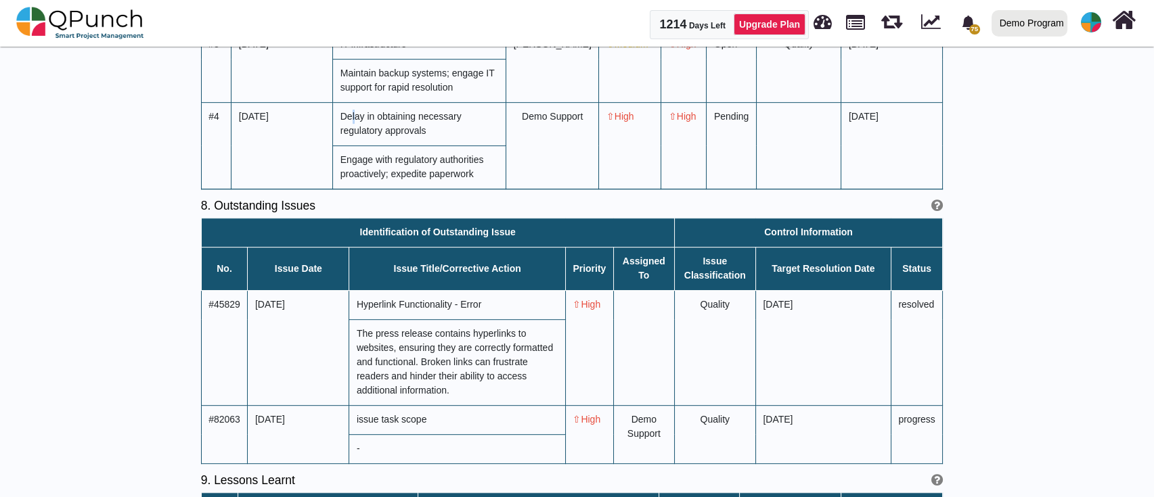
scroll to position [1533, 0]
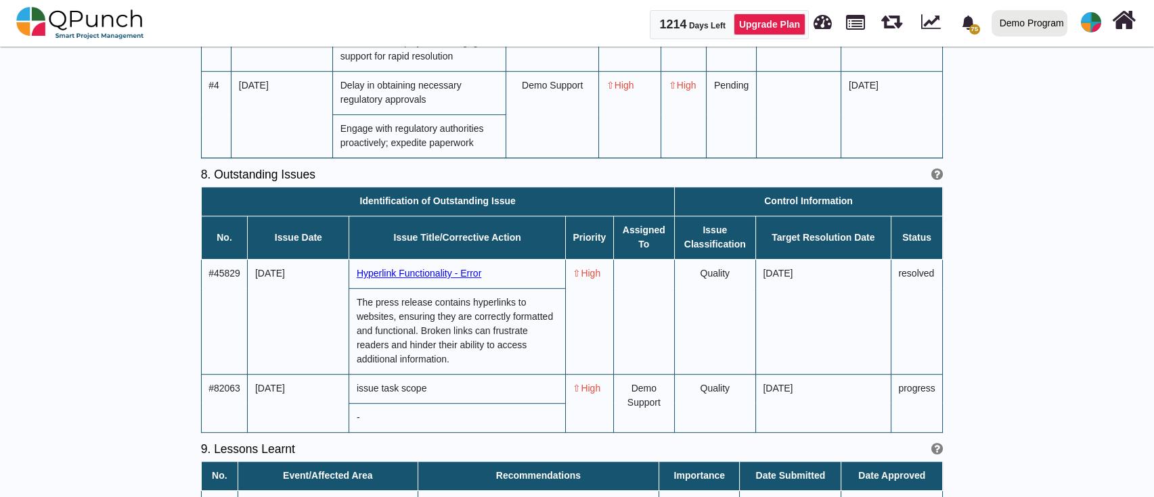
click at [384, 268] on span "Hyperlink Functionality - Error" at bounding box center [419, 273] width 125 height 11
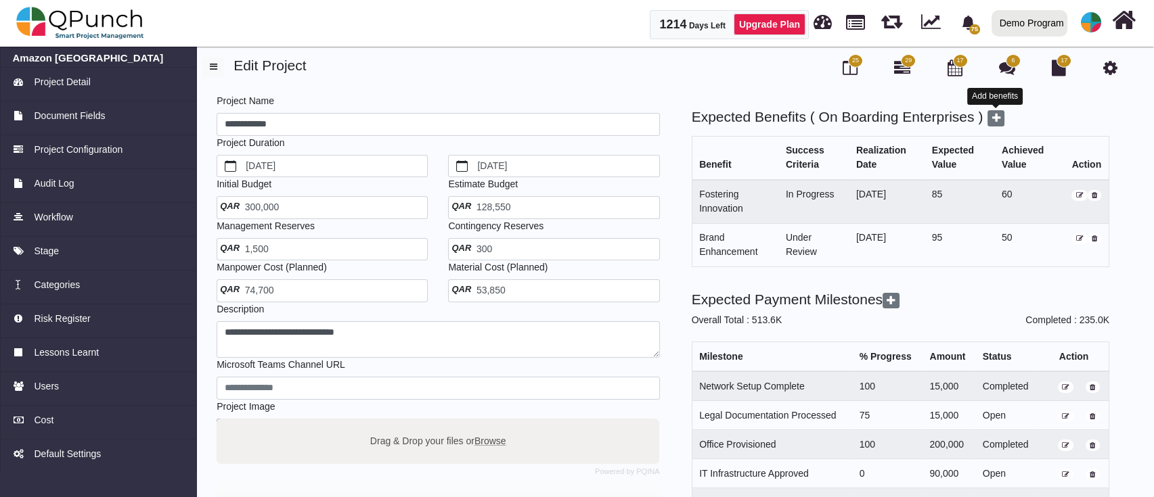
click at [1002, 120] on span at bounding box center [995, 118] width 17 height 16
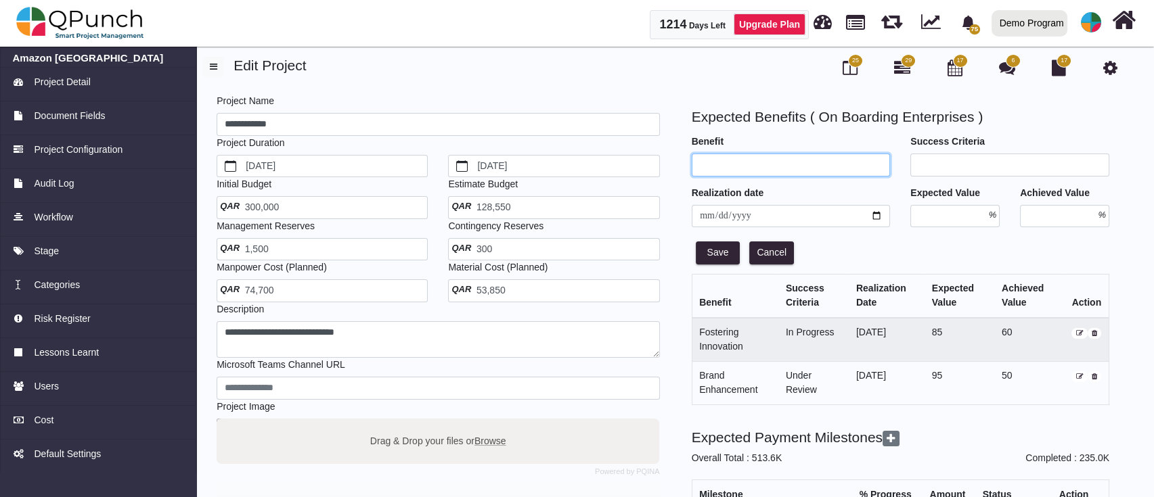
click at [806, 160] on input "text" at bounding box center [791, 165] width 199 height 23
click at [1079, 332] on icon at bounding box center [1079, 333] width 7 height 7
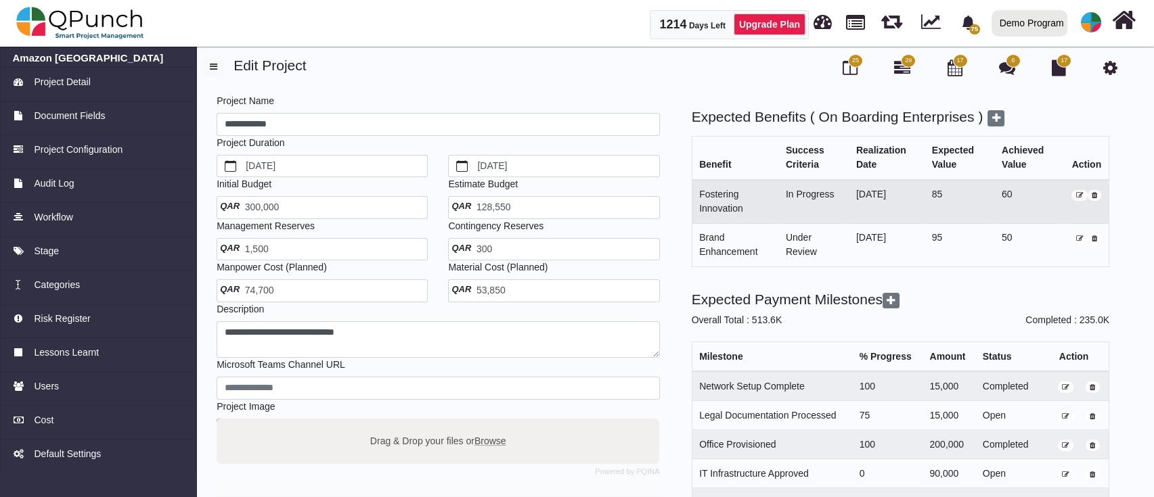
click at [1077, 198] on icon at bounding box center [1079, 195] width 7 height 7
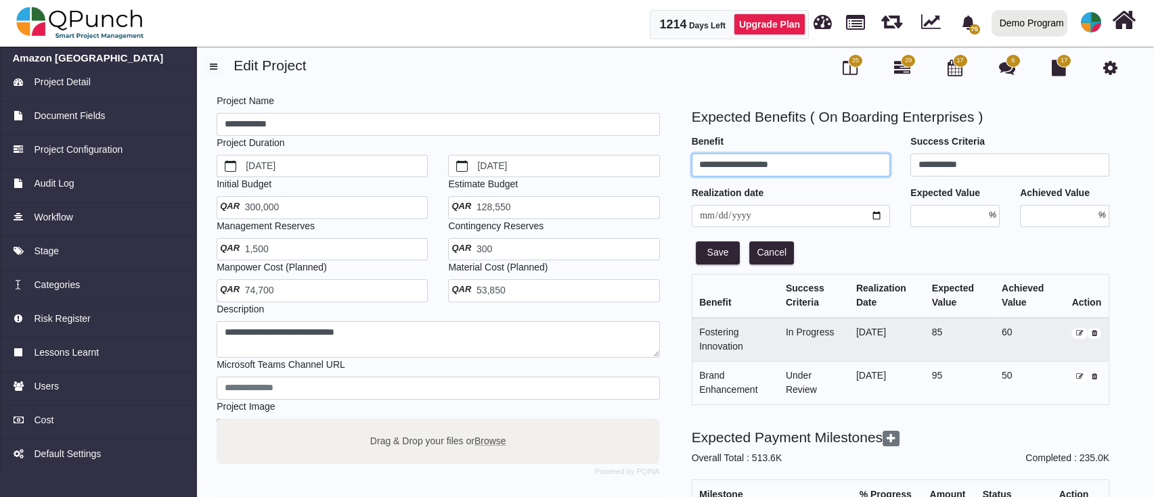
click at [858, 171] on input "**********" at bounding box center [791, 165] width 199 height 23
type input "**********"
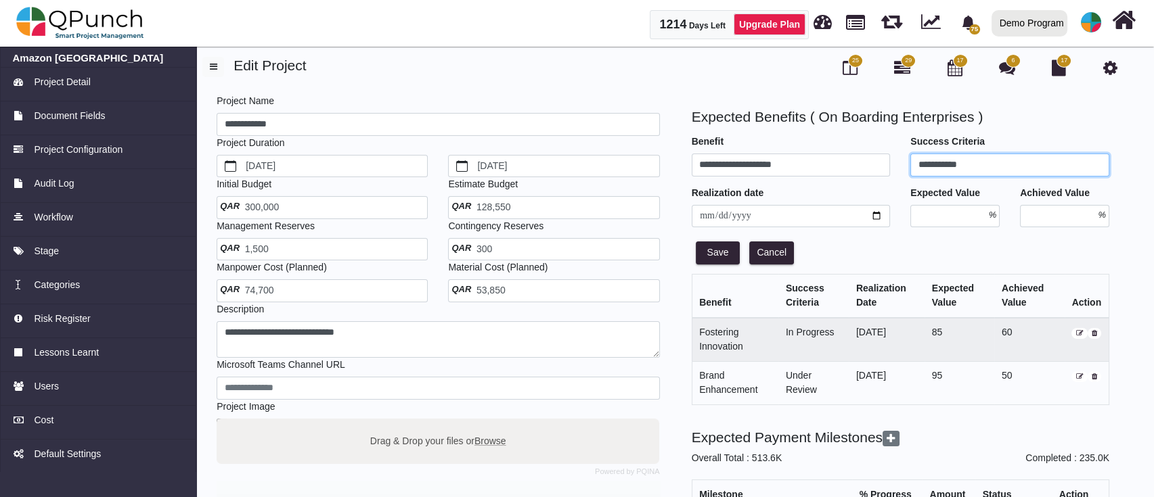
click at [985, 165] on input "**********" at bounding box center [1009, 165] width 199 height 23
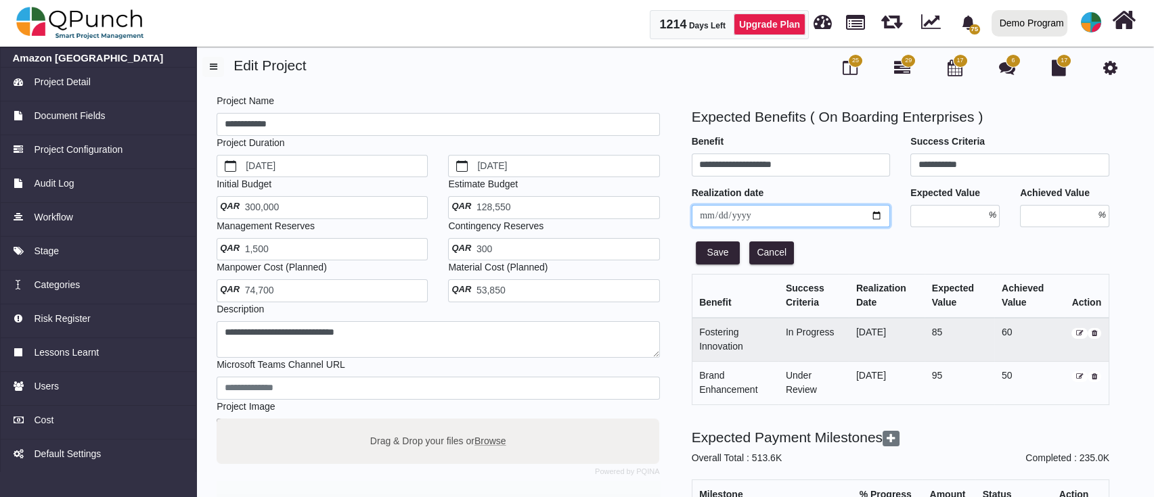
click at [877, 217] on input "date" at bounding box center [791, 216] width 199 height 23
type input "**********"
click at [719, 255] on button "Save" at bounding box center [718, 253] width 45 height 23
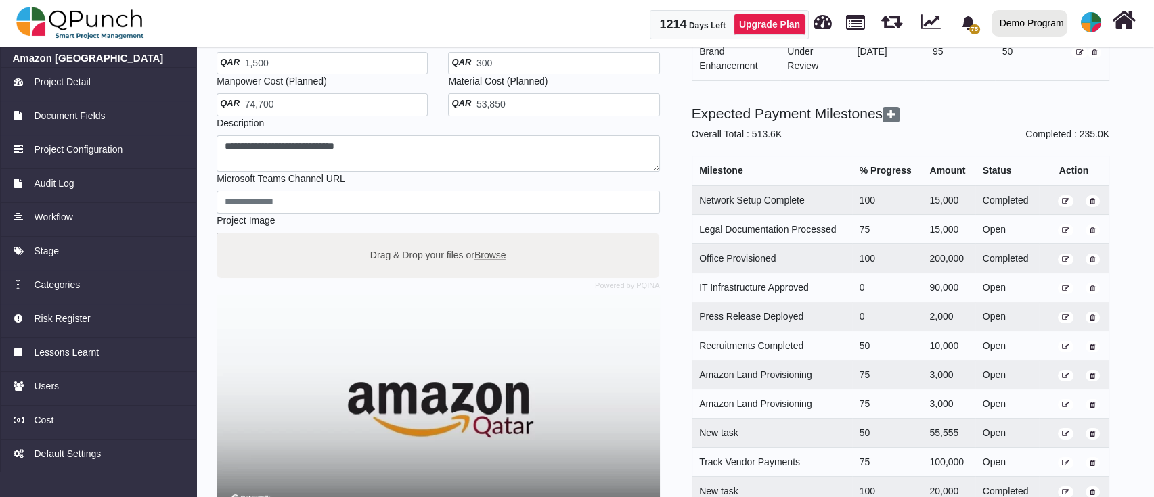
scroll to position [307, 0]
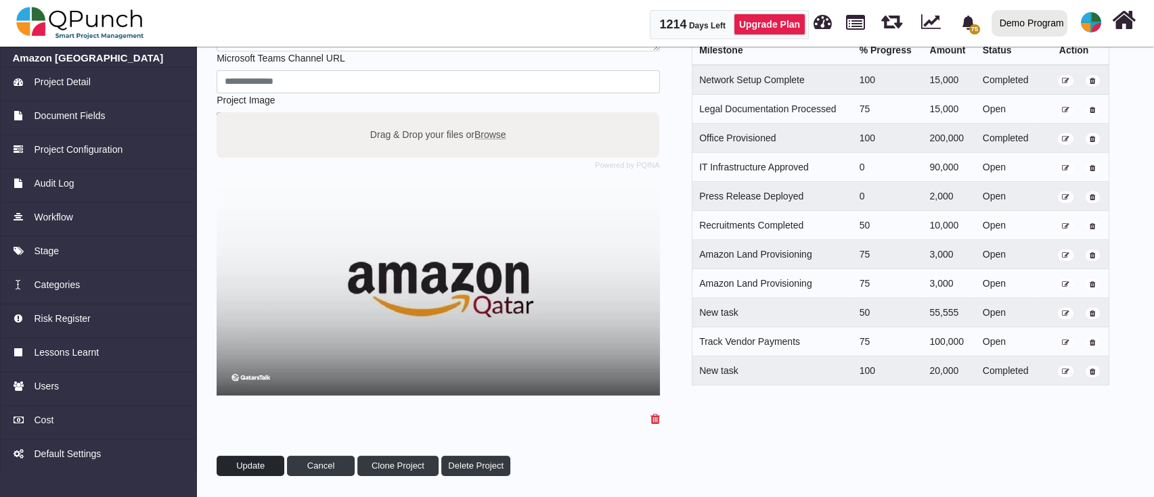
click at [233, 466] on button "Update" at bounding box center [251, 466] width 68 height 20
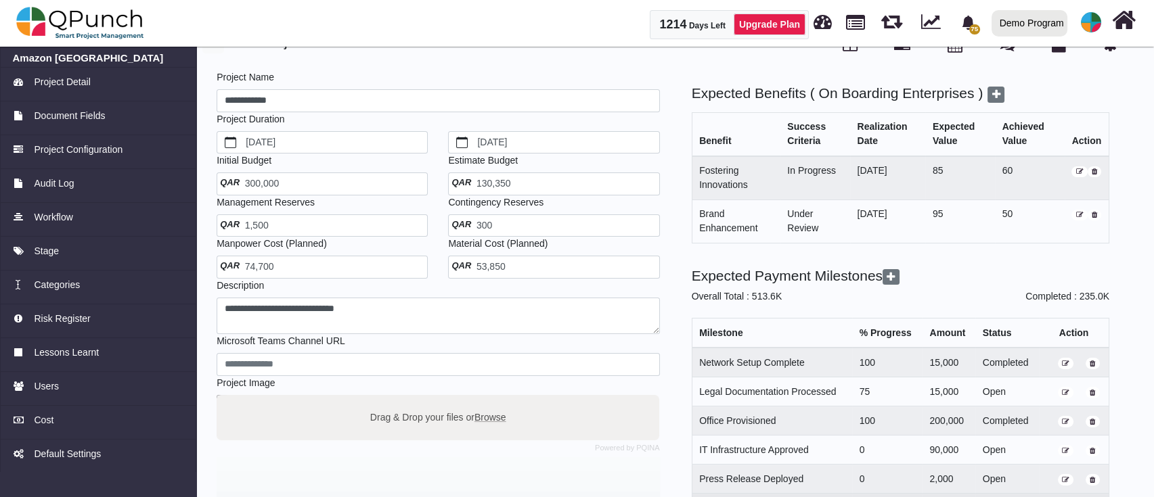
scroll to position [0, 0]
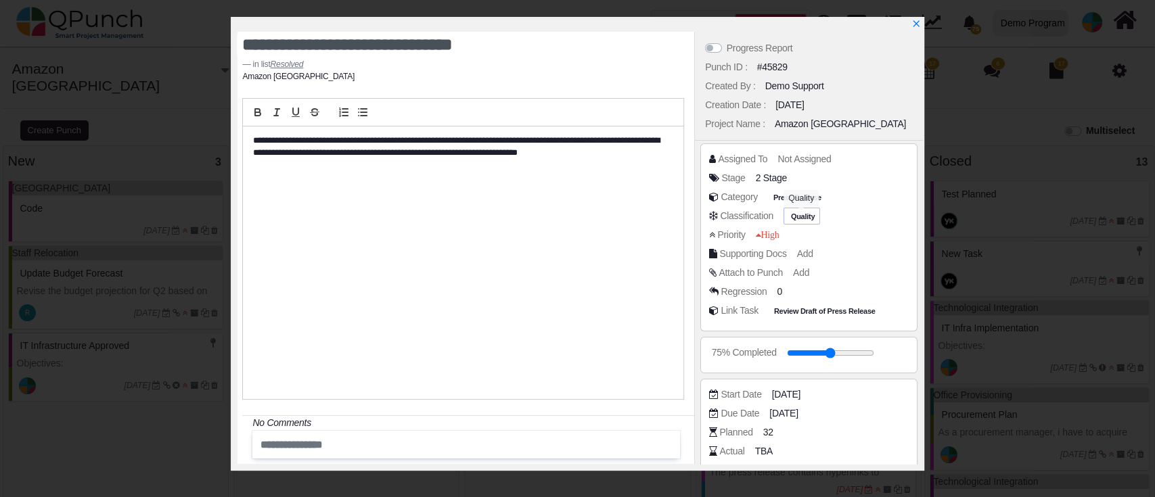
click at [801, 212] on span "Quality" at bounding box center [803, 217] width 30 height 12
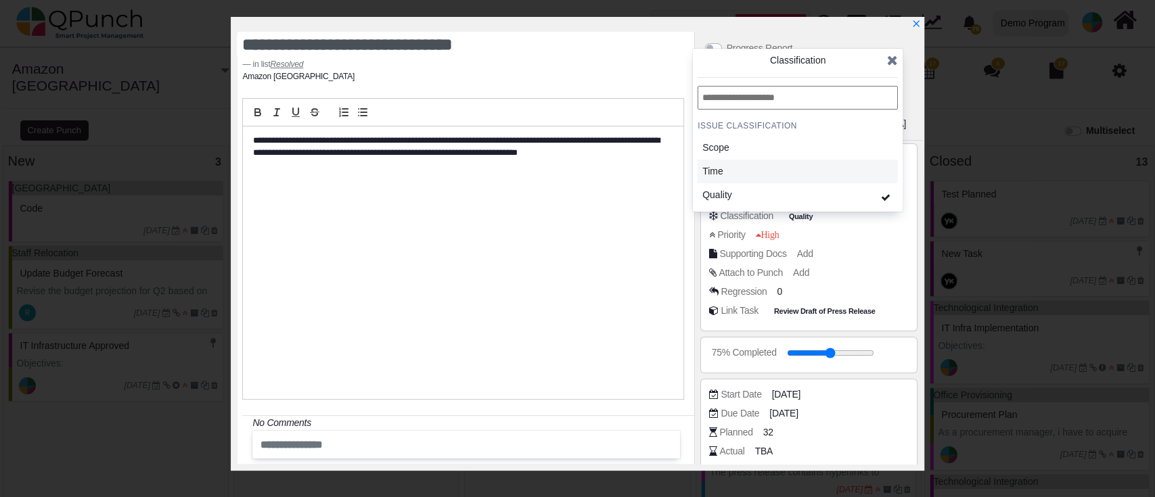
click at [777, 177] on div "Time" at bounding box center [765, 171] width 126 height 14
click at [895, 60] on icon at bounding box center [892, 60] width 11 height 14
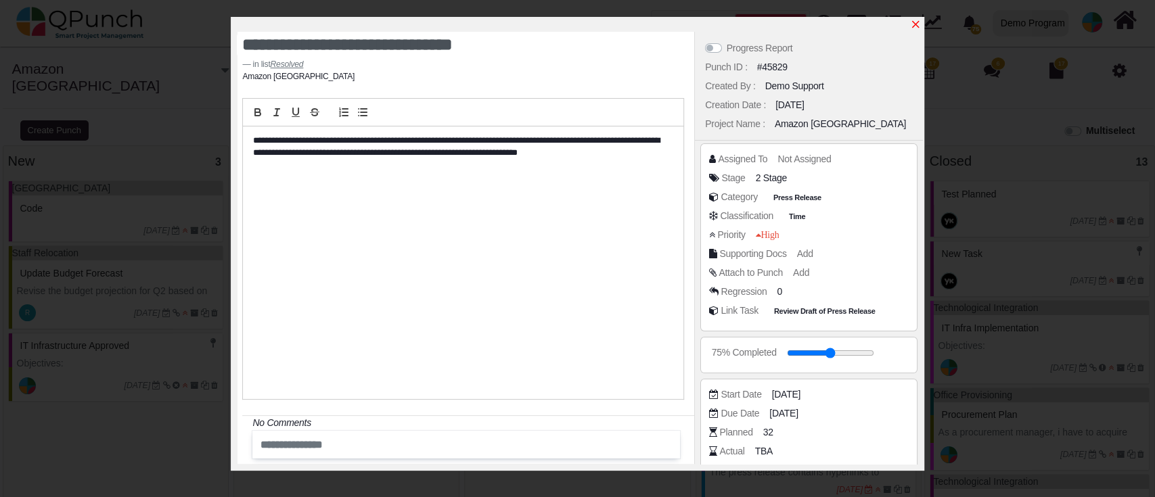
click at [916, 25] on icon "x" at bounding box center [915, 24] width 11 height 11
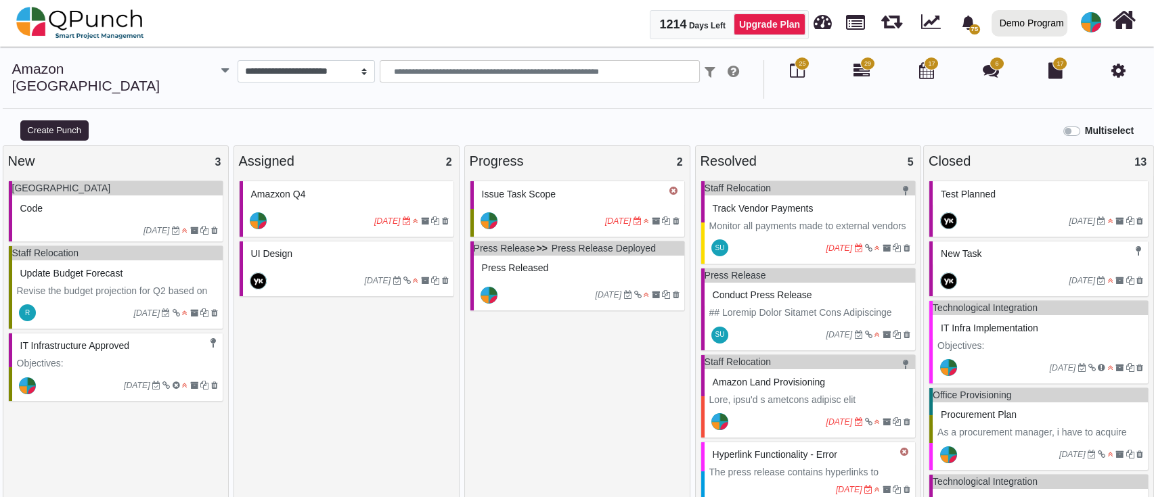
click at [317, 184] on div "Amazxon Q4" at bounding box center [348, 194] width 201 height 21
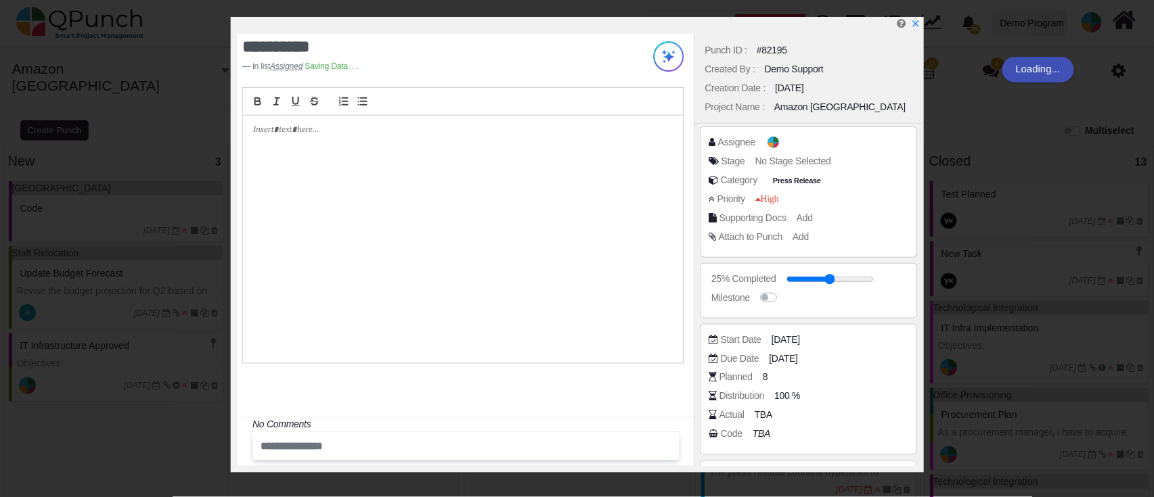
scroll to position [208, 0]
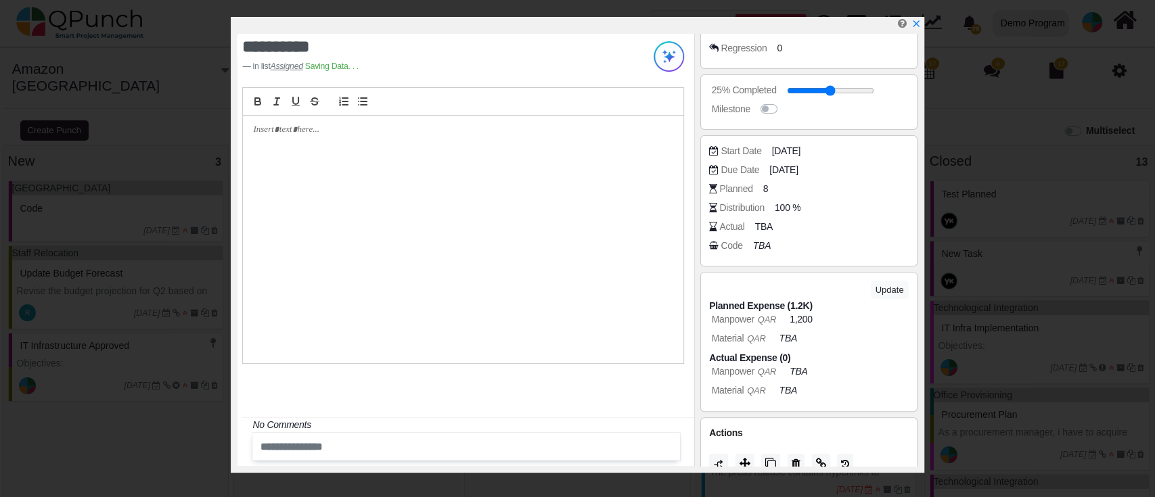
click at [818, 321] on div "Manpower QAR 1,200" at bounding box center [812, 320] width 206 height 14
click at [812, 319] on span "1,200" at bounding box center [801, 320] width 23 height 14
click at [812, 319] on input "****" at bounding box center [849, 320] width 112 height 14
type input "****"
click at [888, 288] on button "Update" at bounding box center [890, 290] width 38 height 18
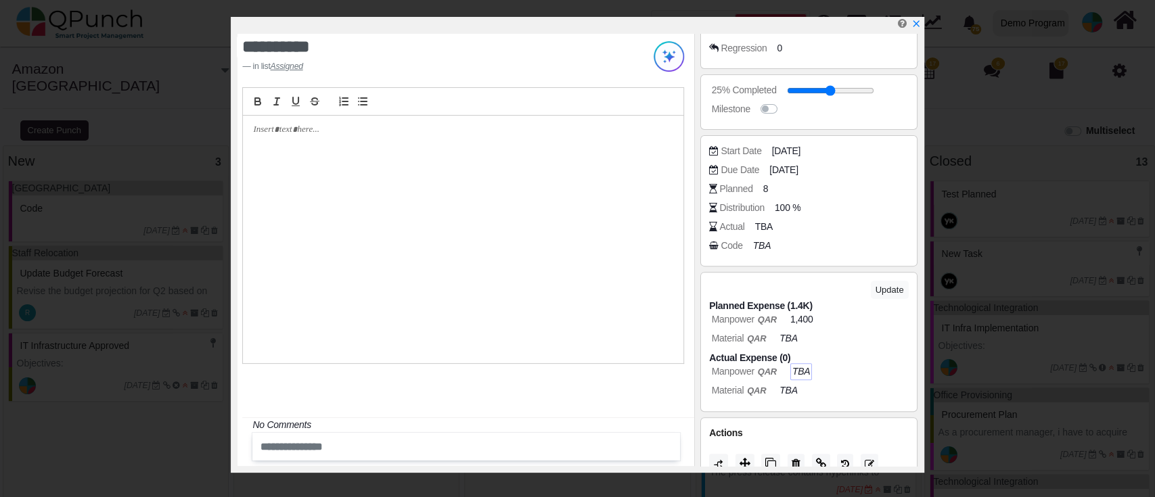
click at [802, 375] on icon "TBA" at bounding box center [801, 371] width 18 height 11
click at [805, 323] on span "1,400" at bounding box center [803, 320] width 23 height 14
click at [805, 323] on input "****" at bounding box center [850, 320] width 112 height 14
click at [806, 376] on icon "TBA" at bounding box center [801, 371] width 18 height 11
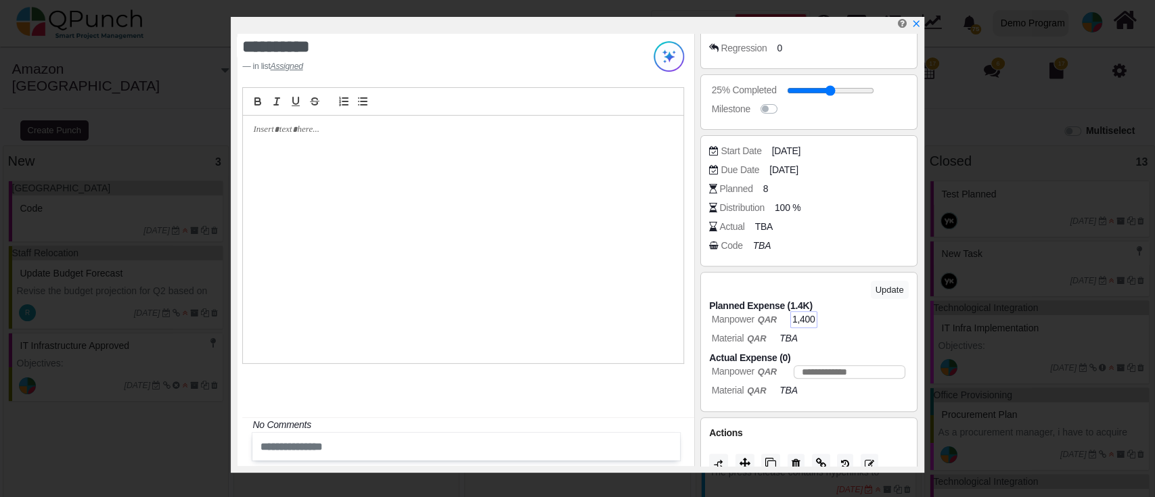
click at [806, 376] on input "number" at bounding box center [850, 372] width 112 height 14
type input "****"
click at [893, 289] on button "Update" at bounding box center [890, 290] width 38 height 18
click at [863, 336] on div "Material QAR TBA" at bounding box center [812, 339] width 206 height 14
click at [919, 22] on icon "x" at bounding box center [915, 24] width 11 height 11
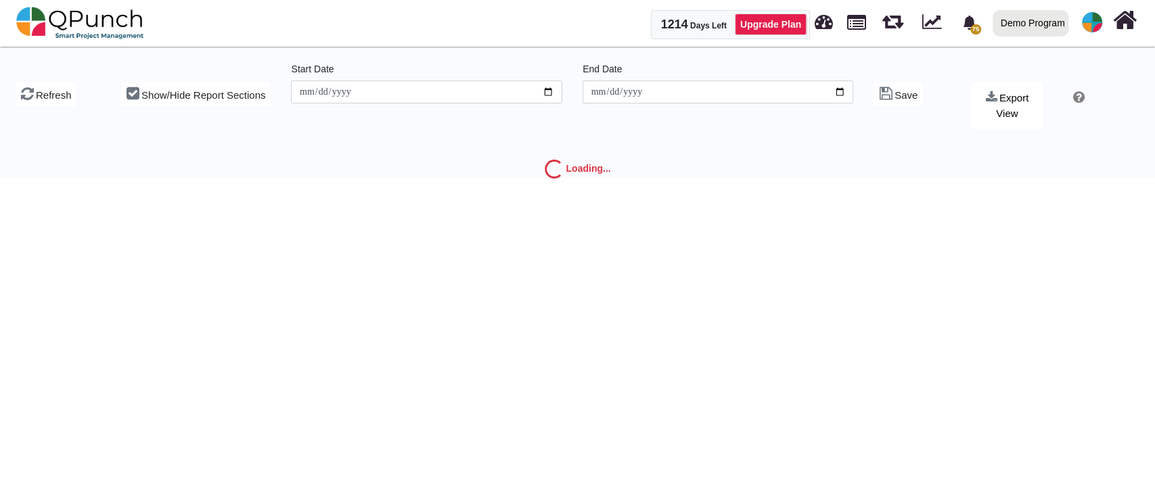
type input "**********"
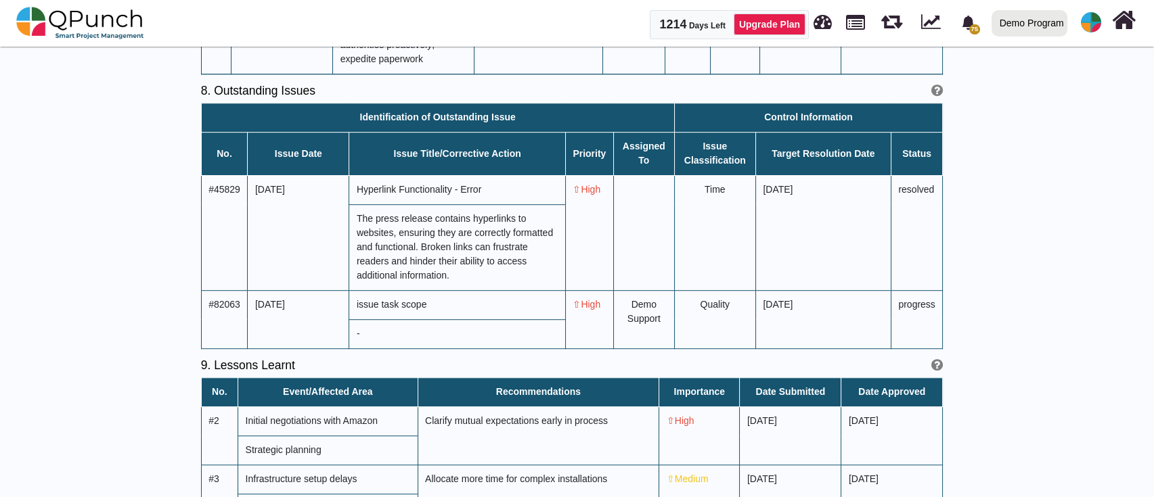
scroll to position [1649, 0]
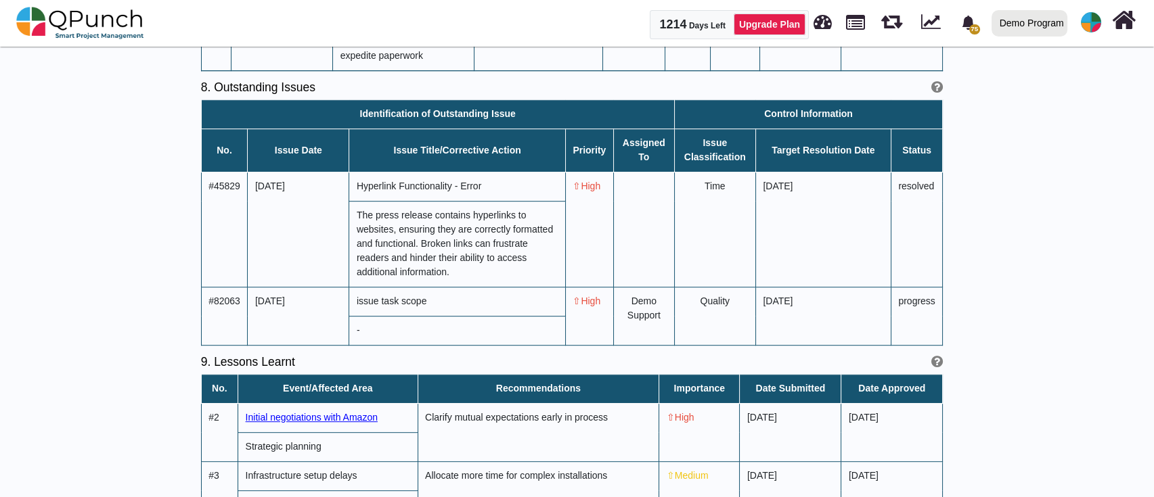
click at [292, 412] on span "Initial negotiations with Amazon" at bounding box center [312, 417] width 132 height 11
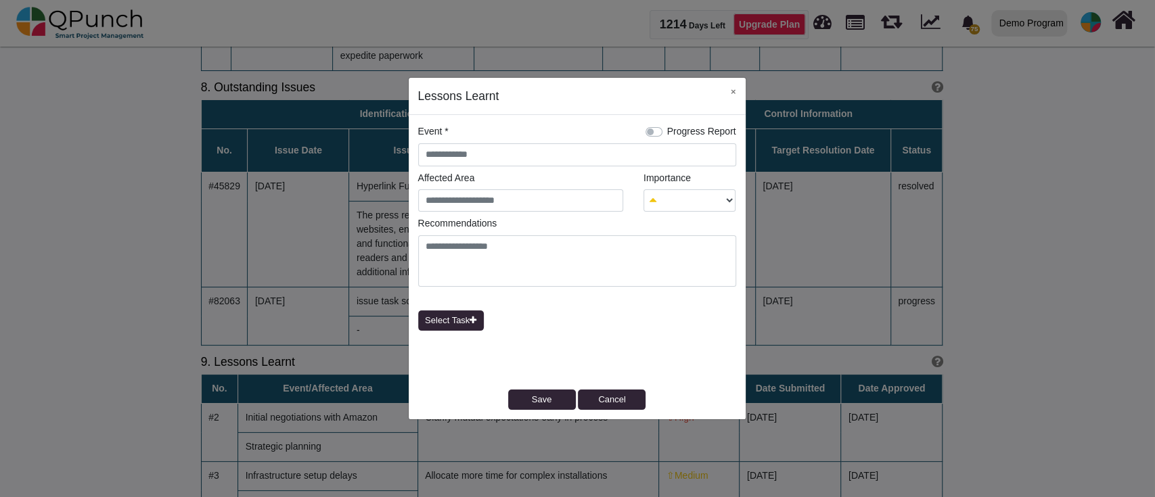
select select
type input "**********"
type textarea "**********"
select select "*"
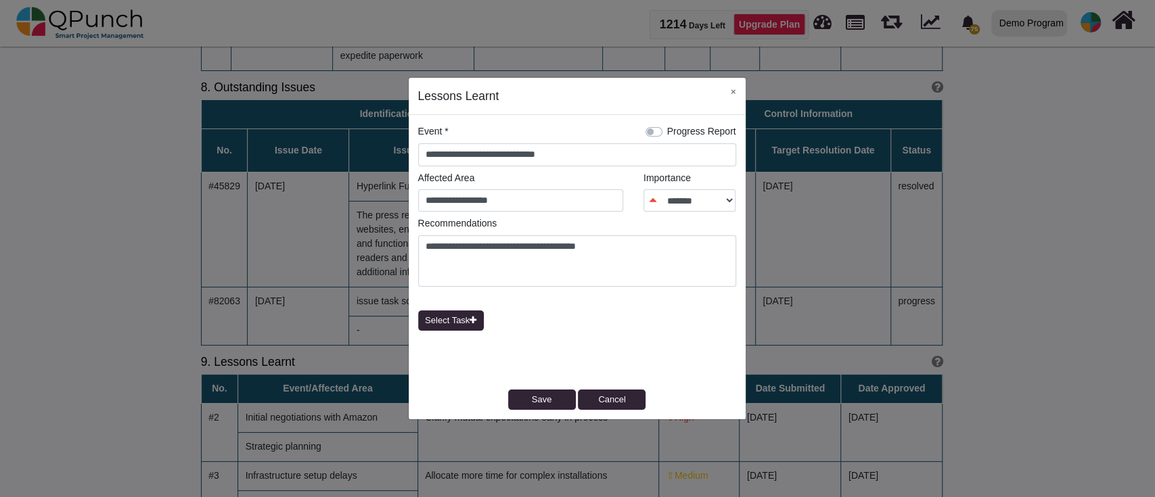
click at [522, 128] on div "**********" at bounding box center [577, 267] width 337 height 305
click at [728, 84] on button "×" at bounding box center [733, 92] width 24 height 28
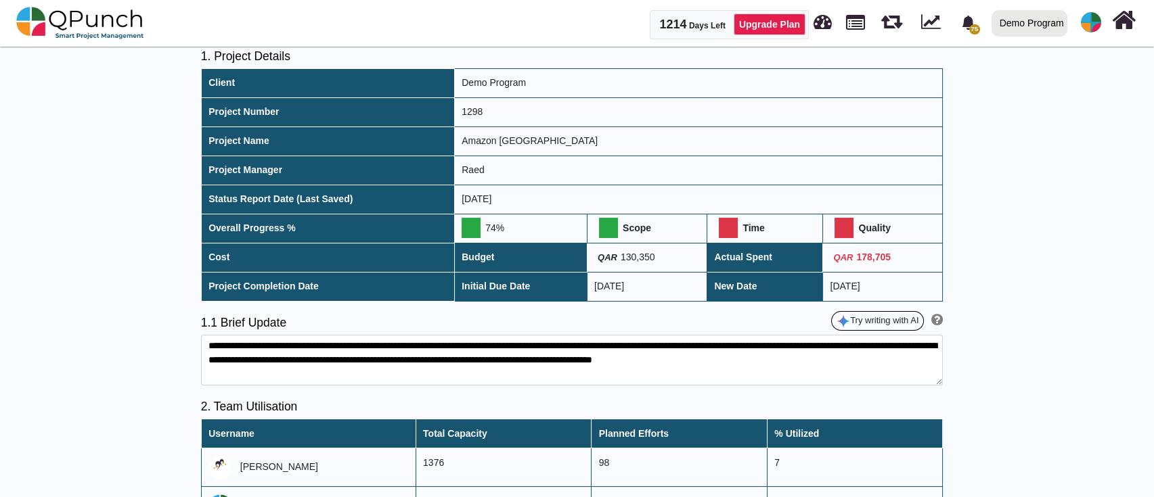
scroll to position [0, 0]
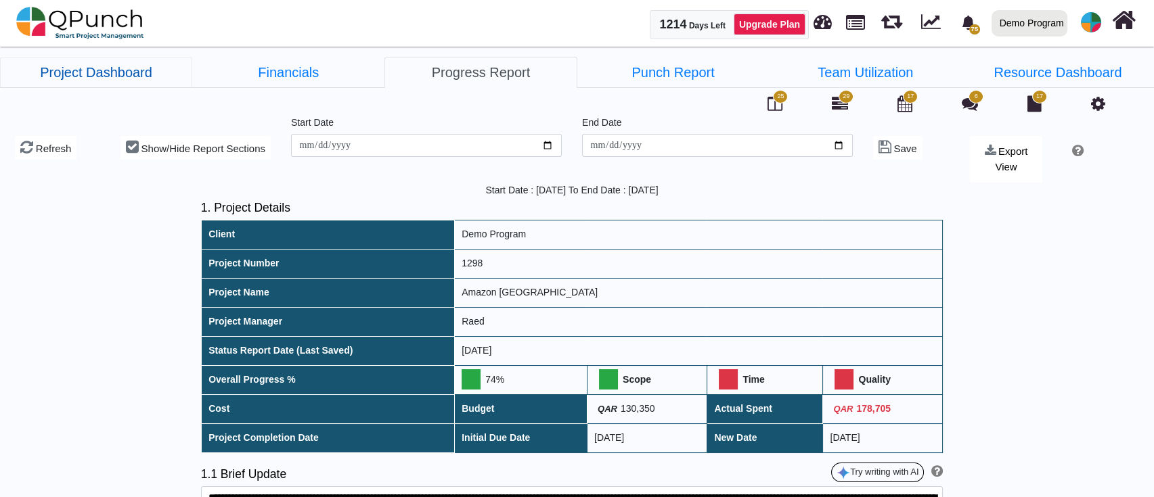
click at [81, 64] on link "Project Dashboard" at bounding box center [96, 72] width 192 height 31
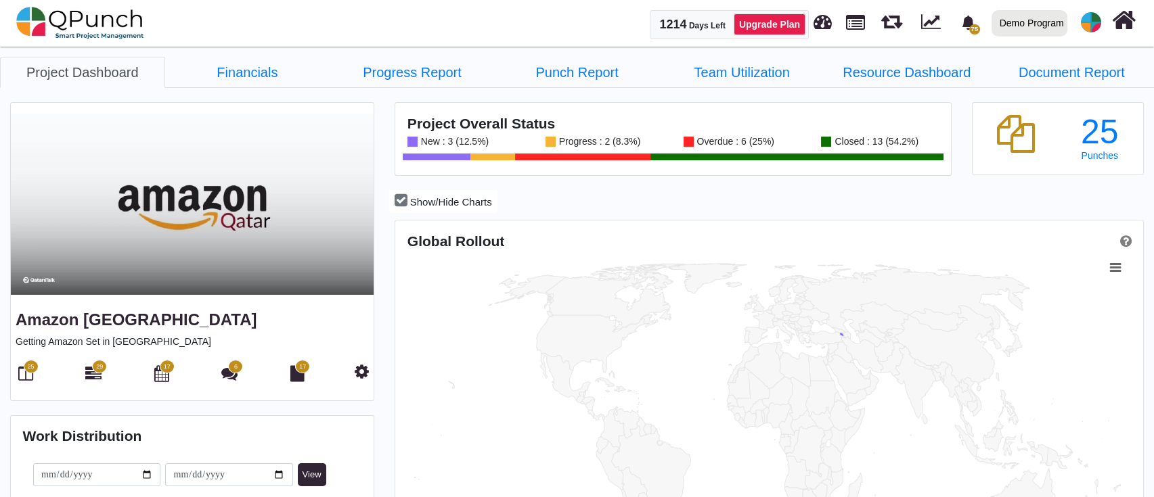
scroll to position [329, 744]
click at [323, 82] on link "Financials" at bounding box center [247, 72] width 165 height 31
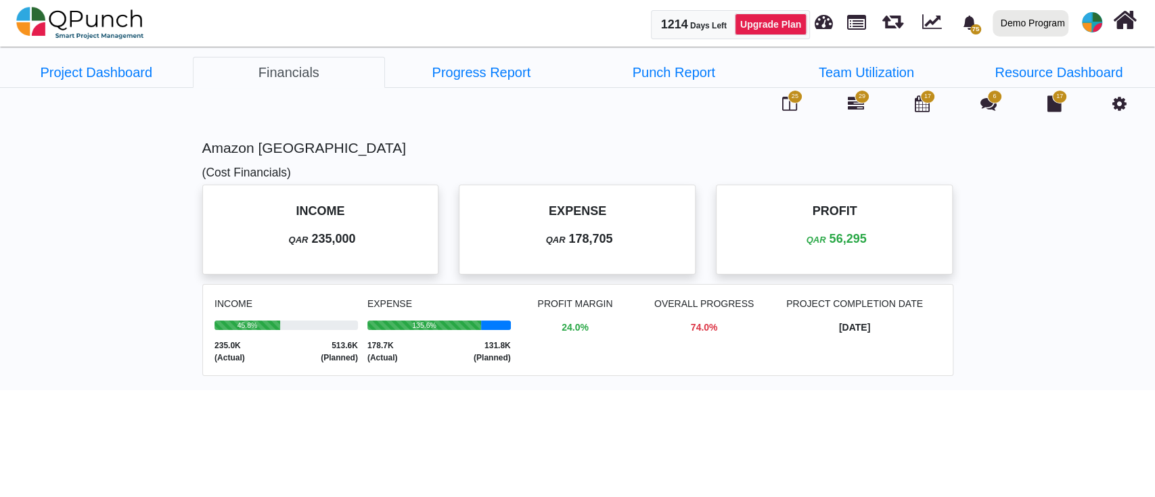
click at [603, 252] on div "EXPENSE QAR 178,705" at bounding box center [577, 229] width 226 height 79
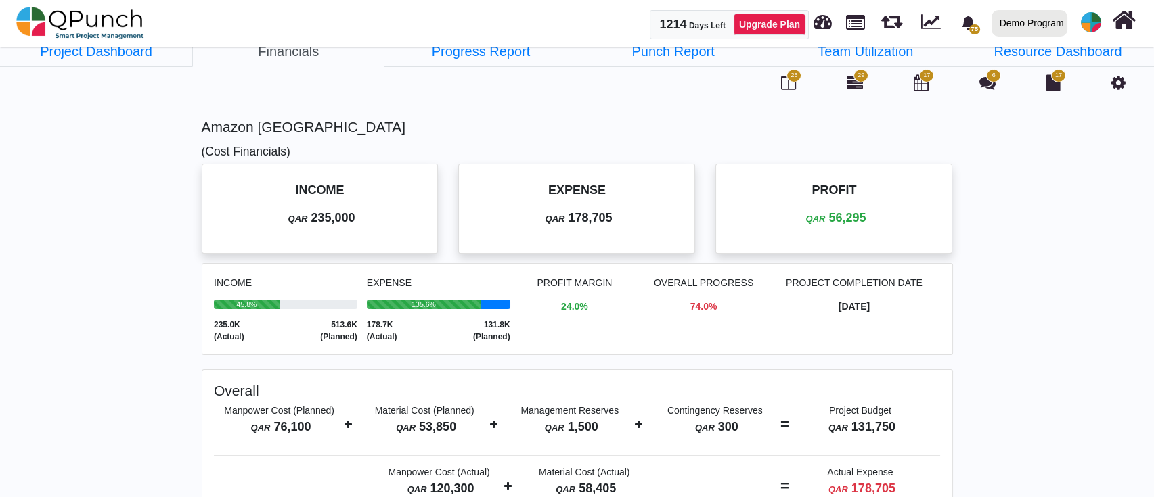
scroll to position [41, 0]
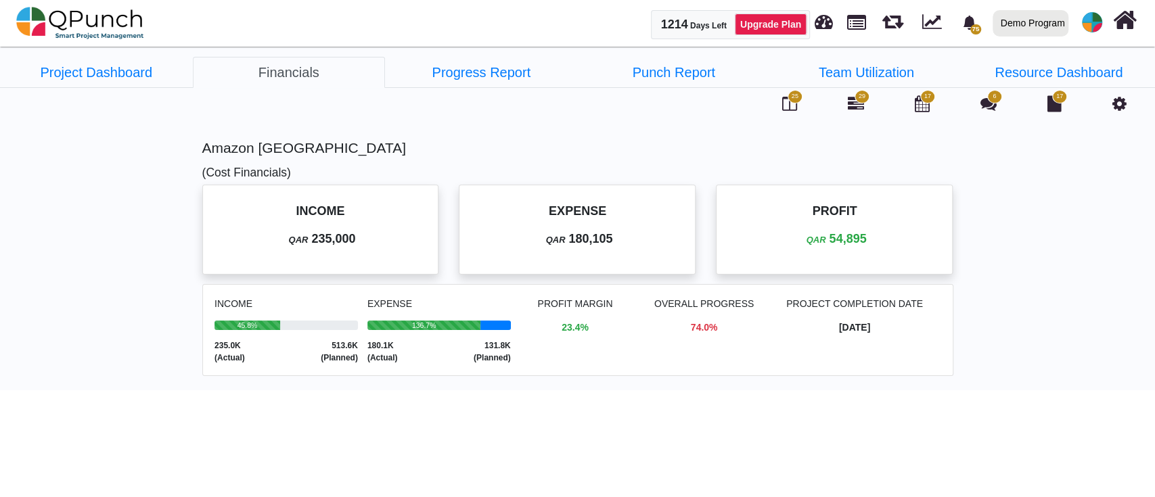
click at [615, 240] on p "QAR 180,105" at bounding box center [577, 239] width 202 height 18
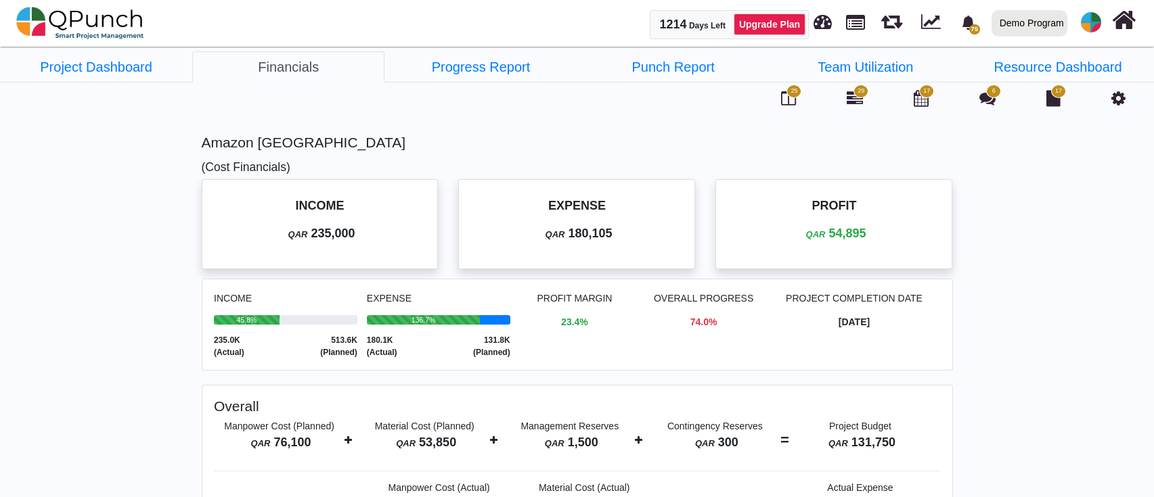
scroll to position [41, 0]
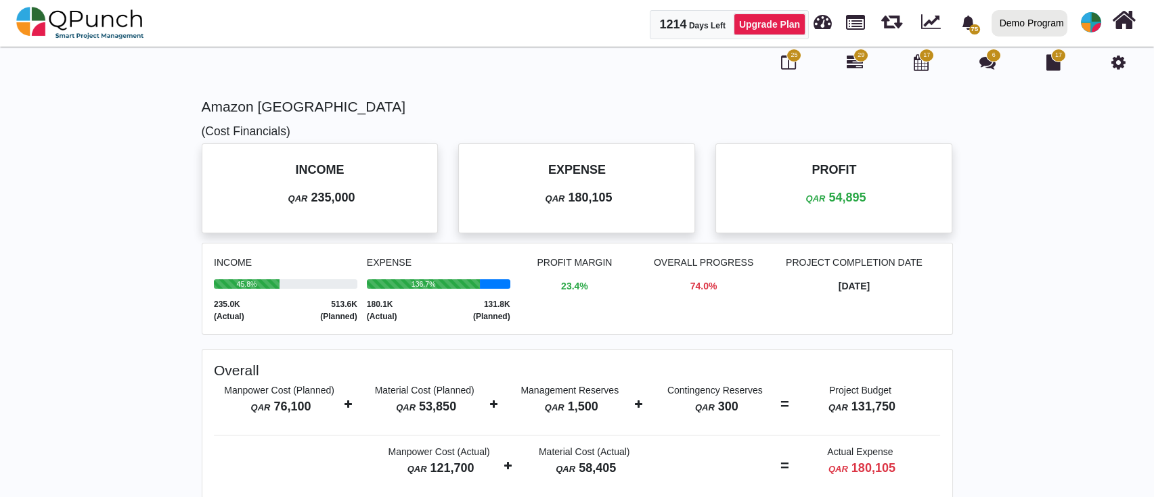
click at [880, 28] on div at bounding box center [894, 23] width 40 height 45
click at [882, 27] on link at bounding box center [891, 19] width 21 height 24
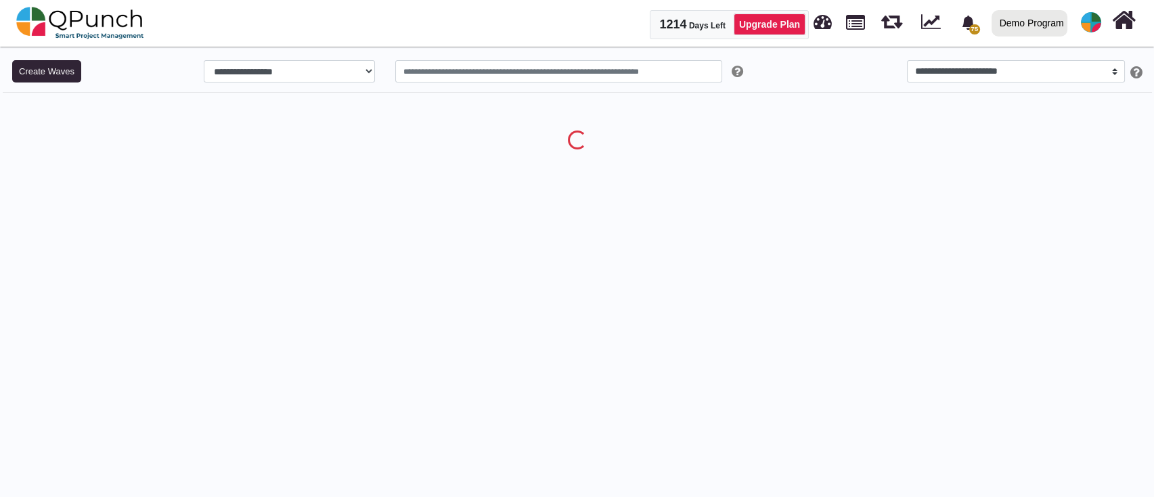
select select "**"
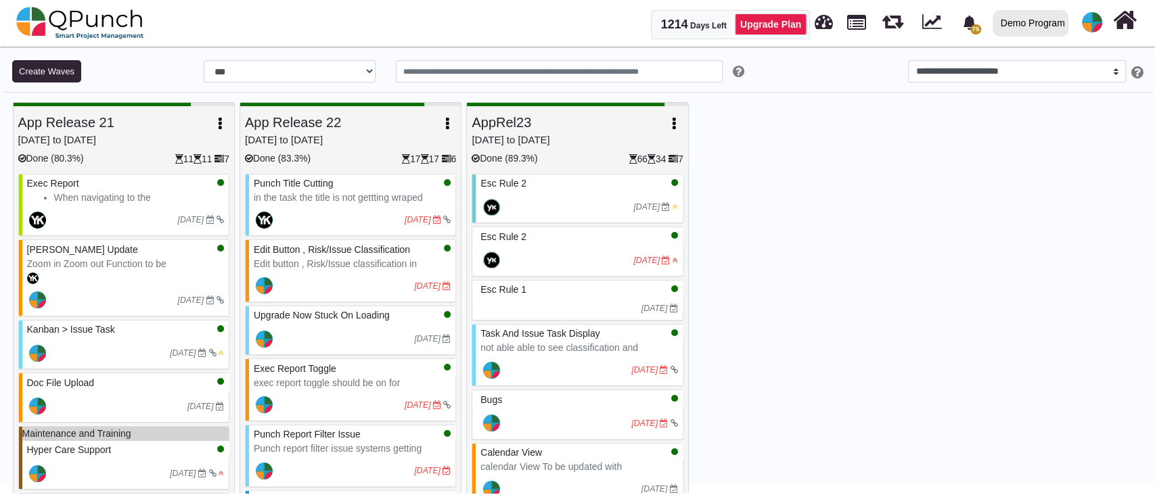
click at [443, 118] on button "button" at bounding box center [447, 124] width 18 height 24
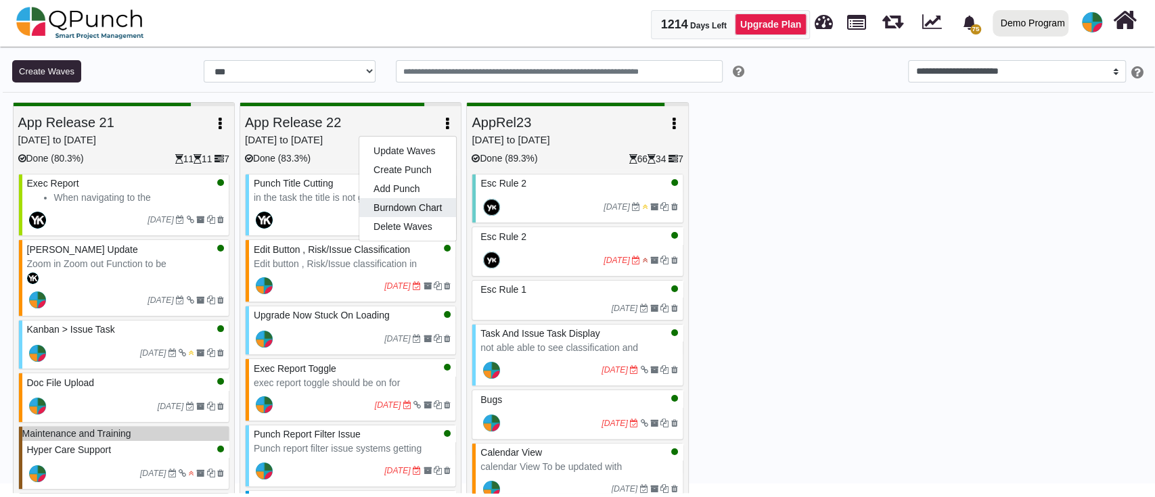
click at [406, 208] on link "Burndown Chart" at bounding box center [407, 207] width 97 height 19
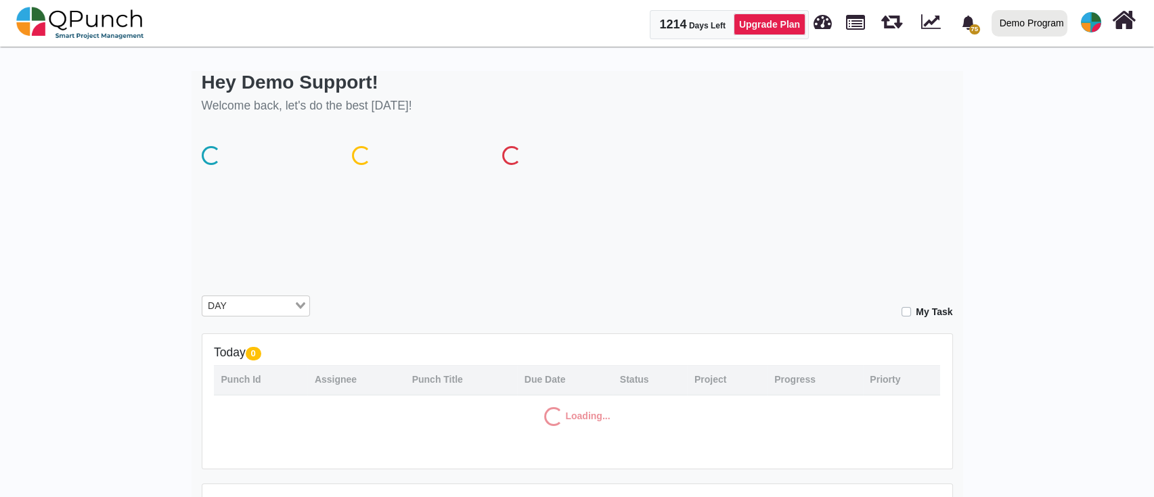
select select "***"
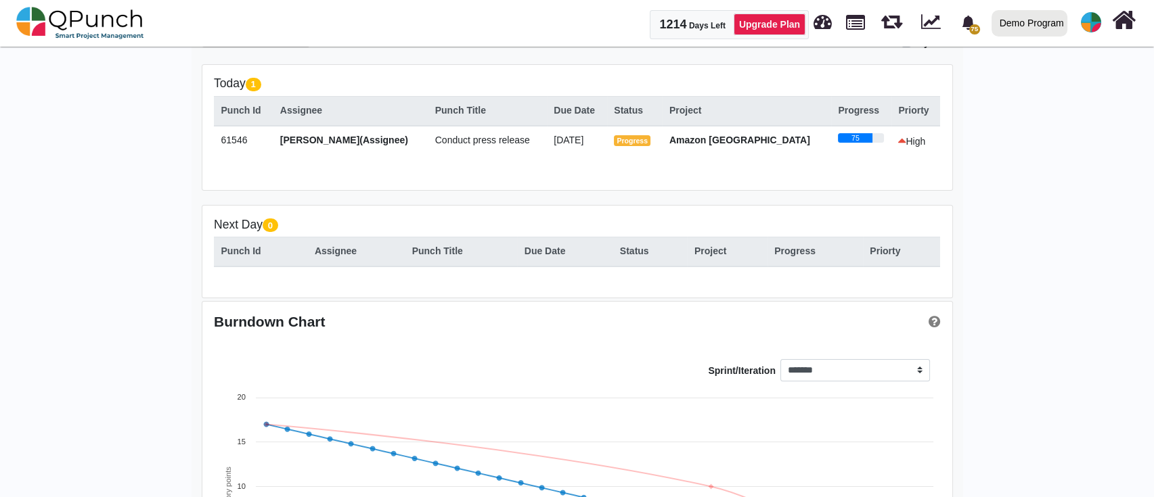
scroll to position [429, 0]
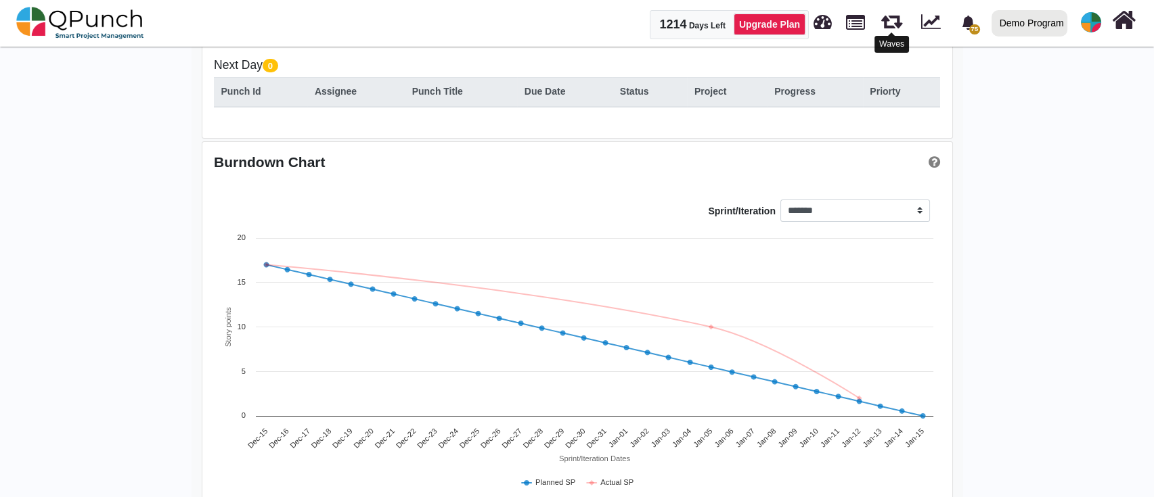
click at [893, 29] on link at bounding box center [891, 19] width 21 height 24
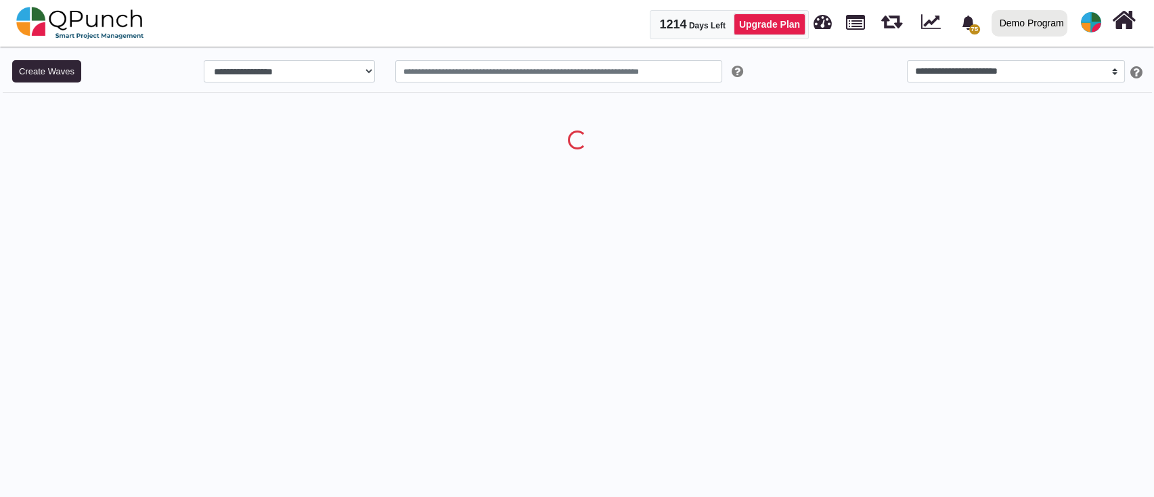
select select "**"
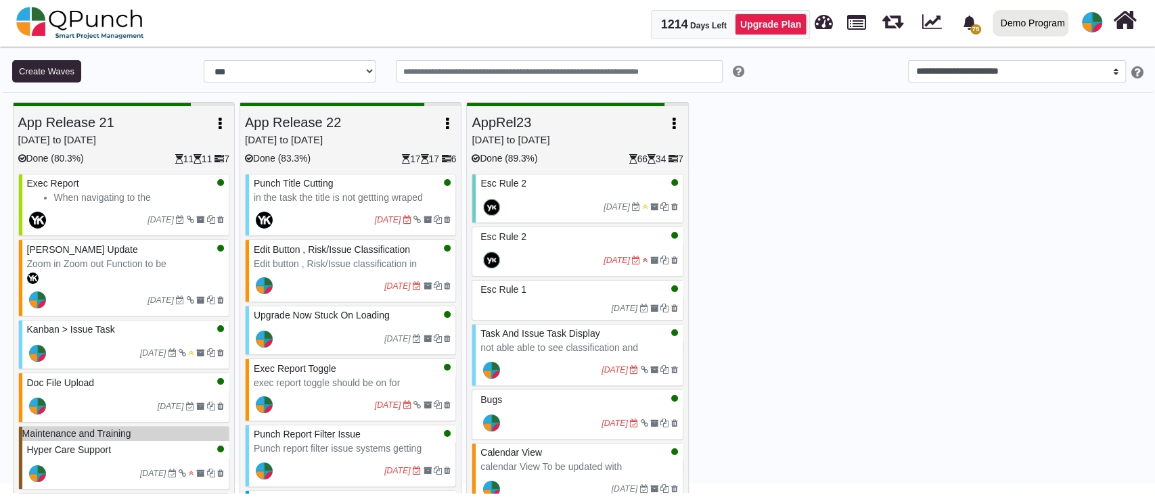
click at [338, 204] on p "in the task the title is not gettting wraped properly" at bounding box center [338, 205] width 169 height 28
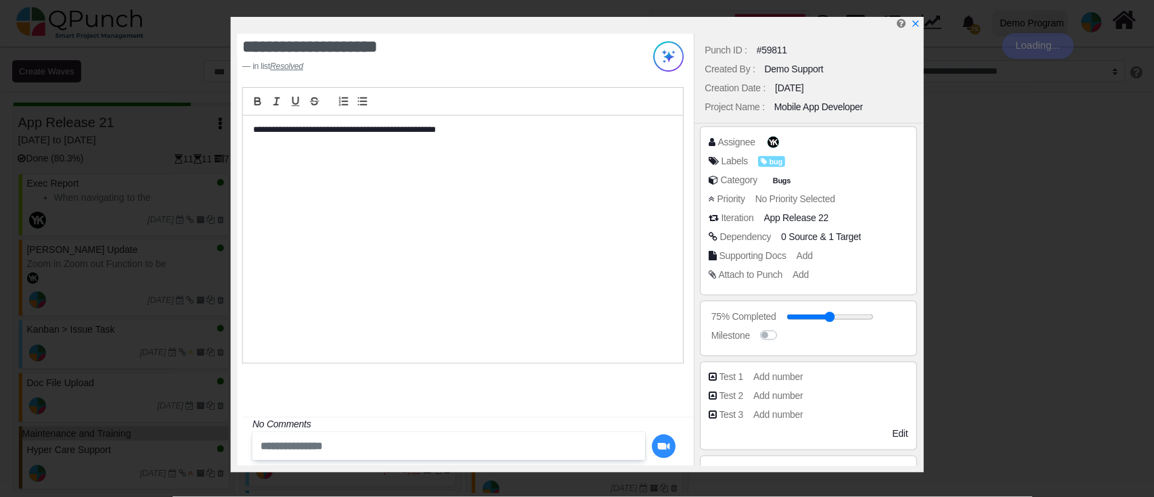
scroll to position [214, 0]
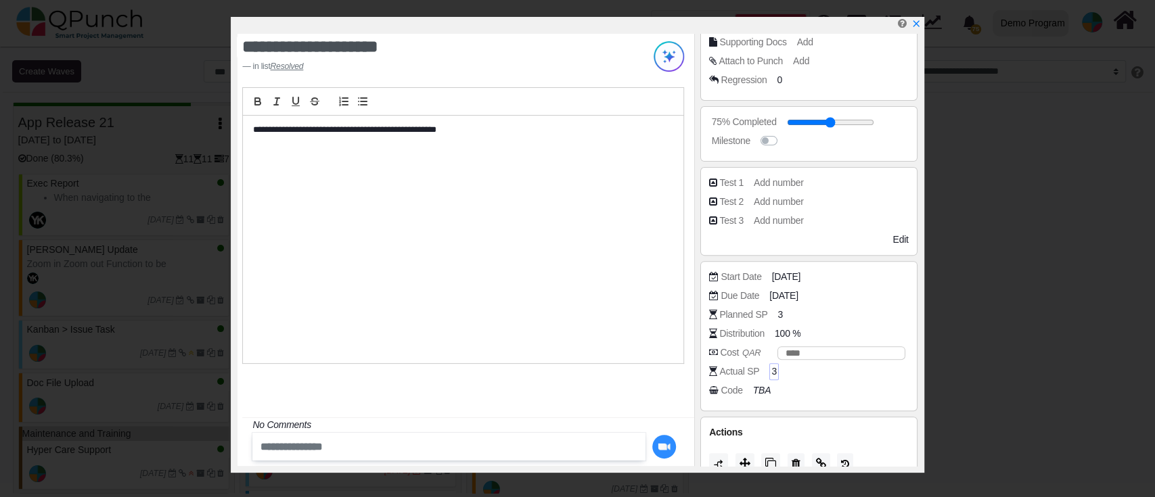
click at [771, 369] on span "3" at bounding box center [773, 372] width 5 height 14
click at [769, 369] on div "*" at bounding box center [835, 372] width 139 height 14
click at [893, 367] on input "*" at bounding box center [839, 372] width 132 height 14
type input "****"
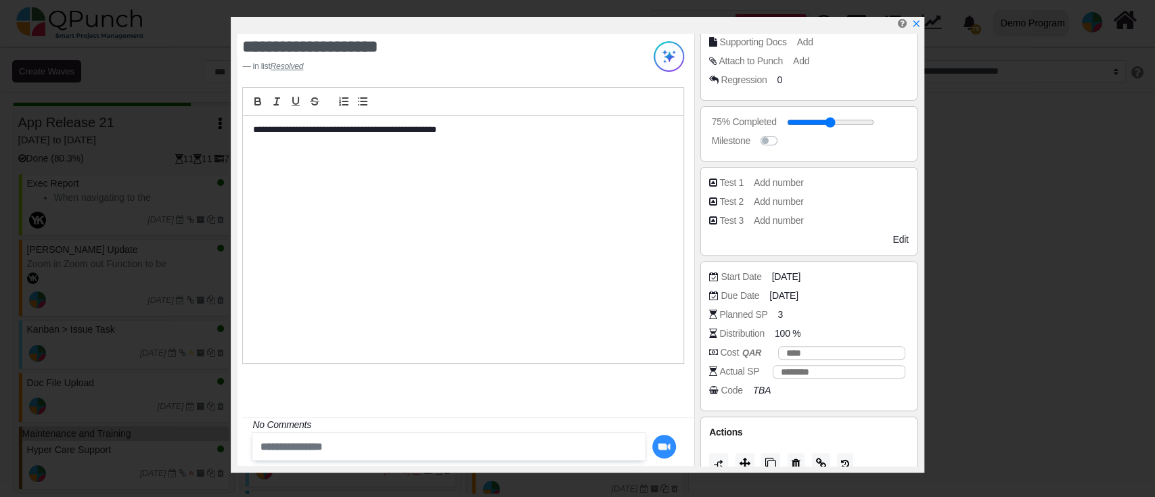
click at [879, 382] on div "Actual SP ****" at bounding box center [808, 374] width 199 height 19
click at [919, 22] on icon "x" at bounding box center [915, 24] width 11 height 11
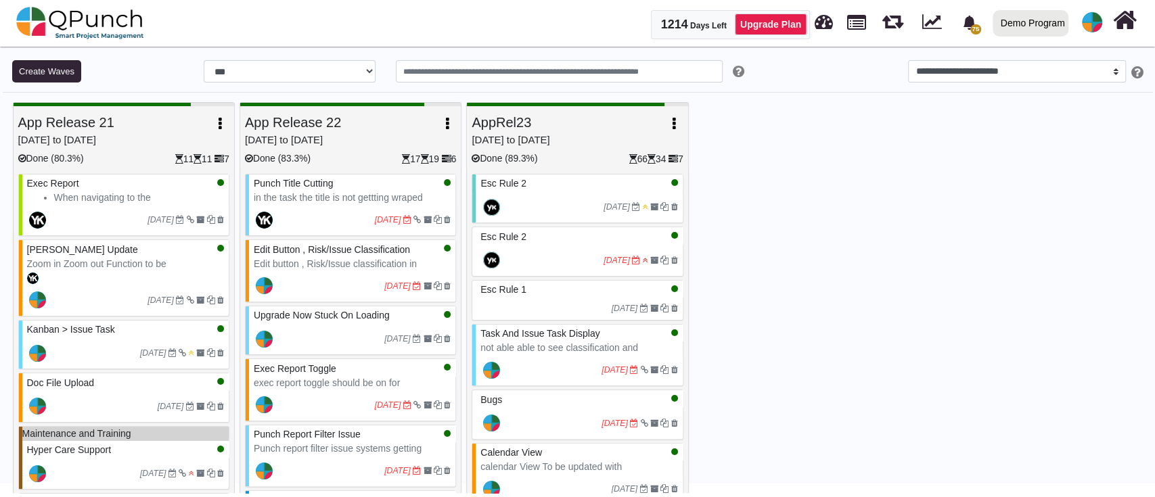
click at [450, 119] on button "button" at bounding box center [447, 124] width 18 height 24
click at [422, 205] on link "Burndown Chart" at bounding box center [407, 207] width 97 height 19
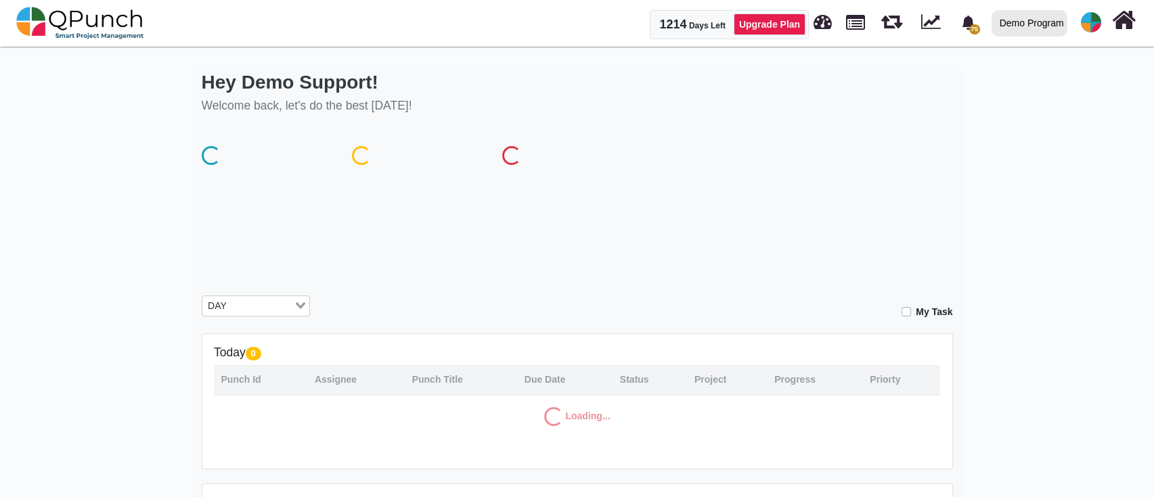
select select "***"
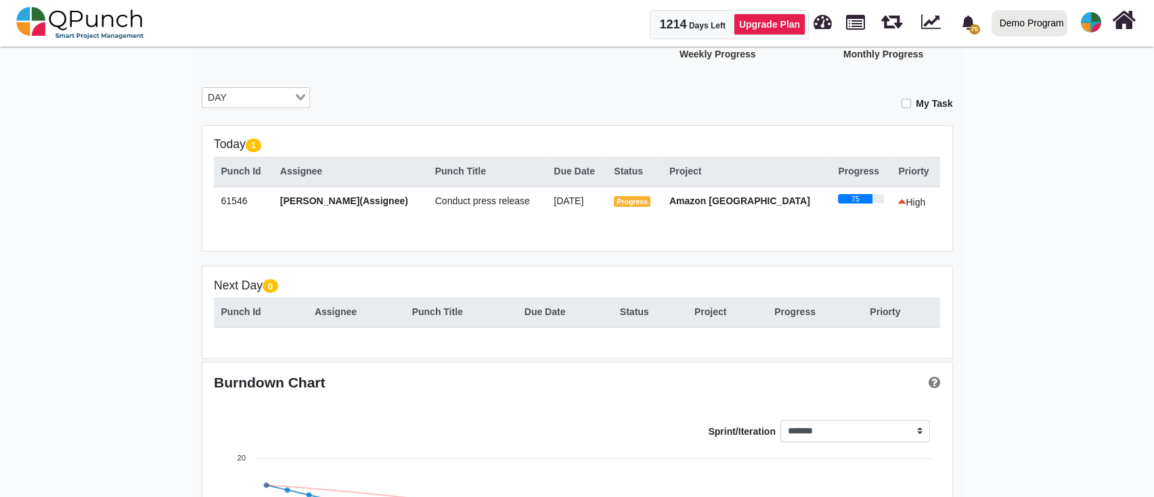
scroll to position [474, 0]
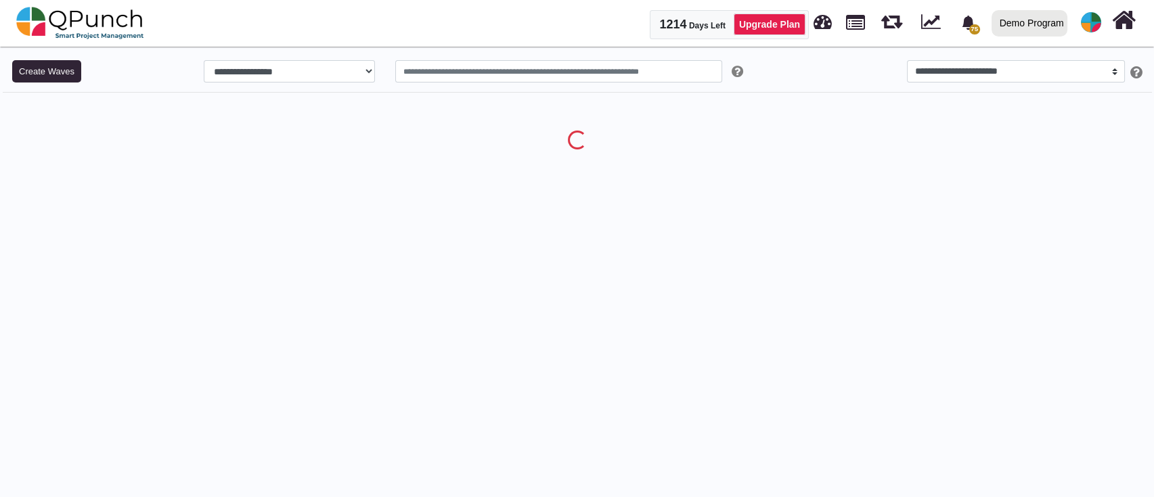
select select "**"
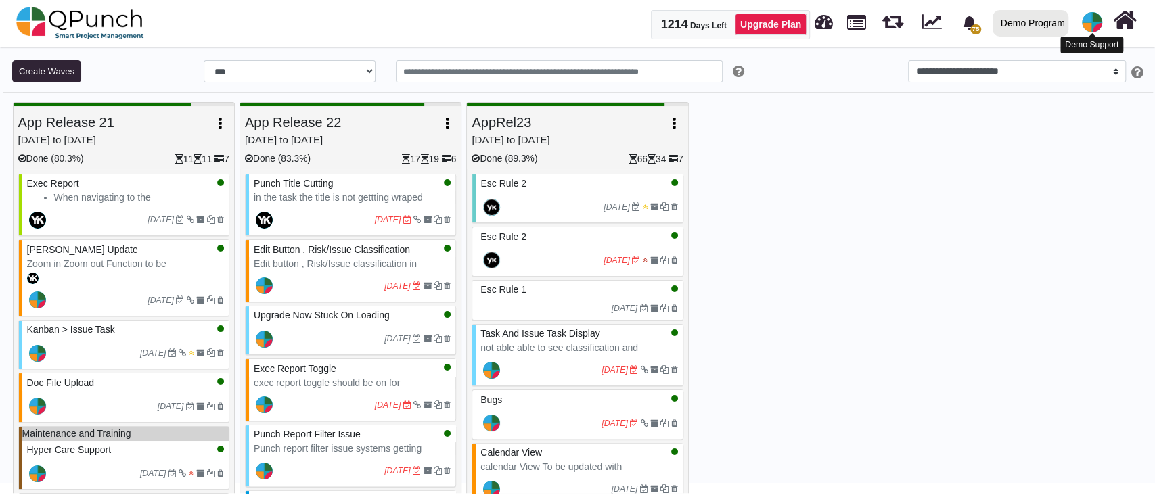
click at [1093, 14] on img at bounding box center [1092, 22] width 20 height 20
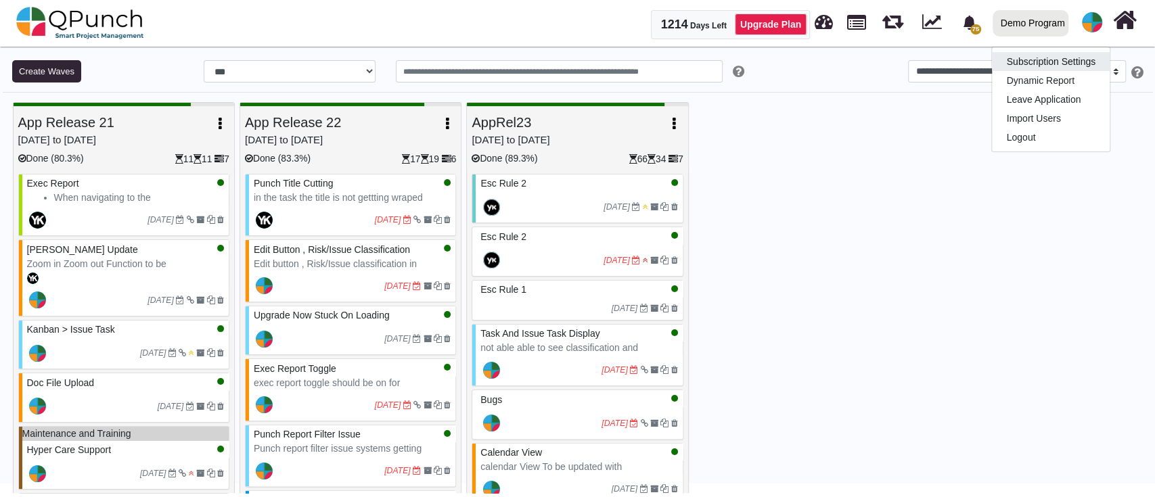
click at [1030, 58] on link "Subscription Settings" at bounding box center [1051, 61] width 118 height 19
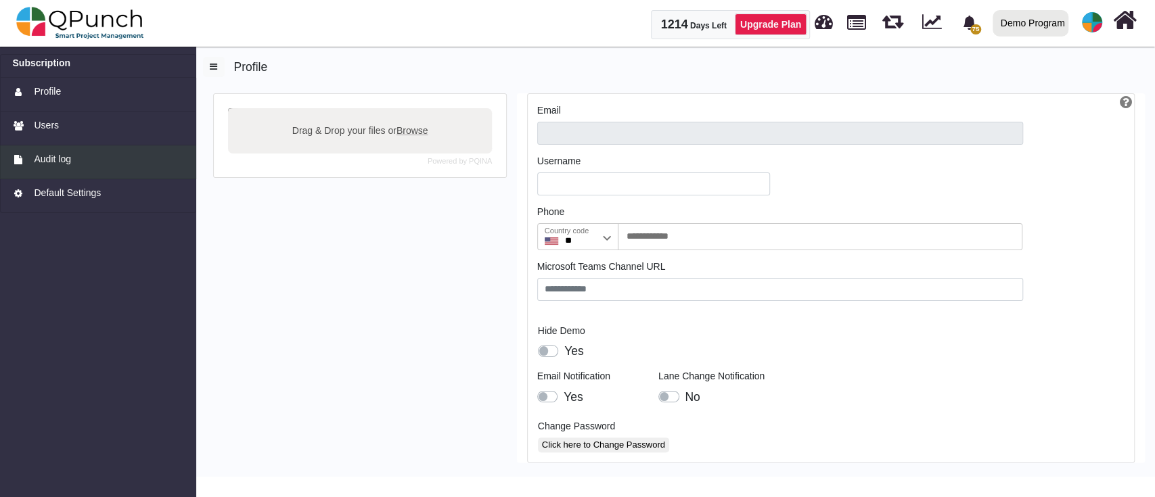
type input "**********"
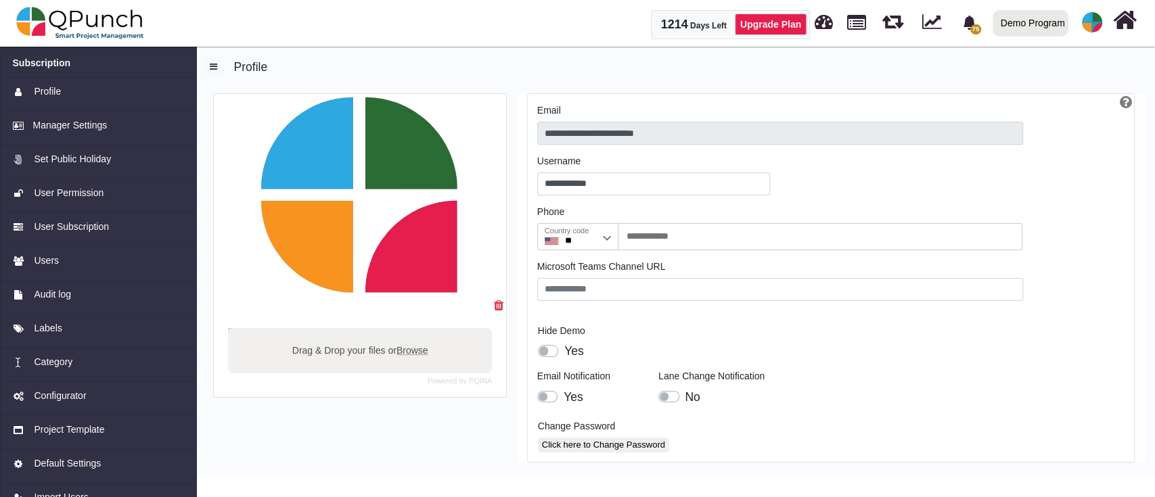
click at [58, 164] on span "Set Public Holiday" at bounding box center [72, 159] width 77 height 14
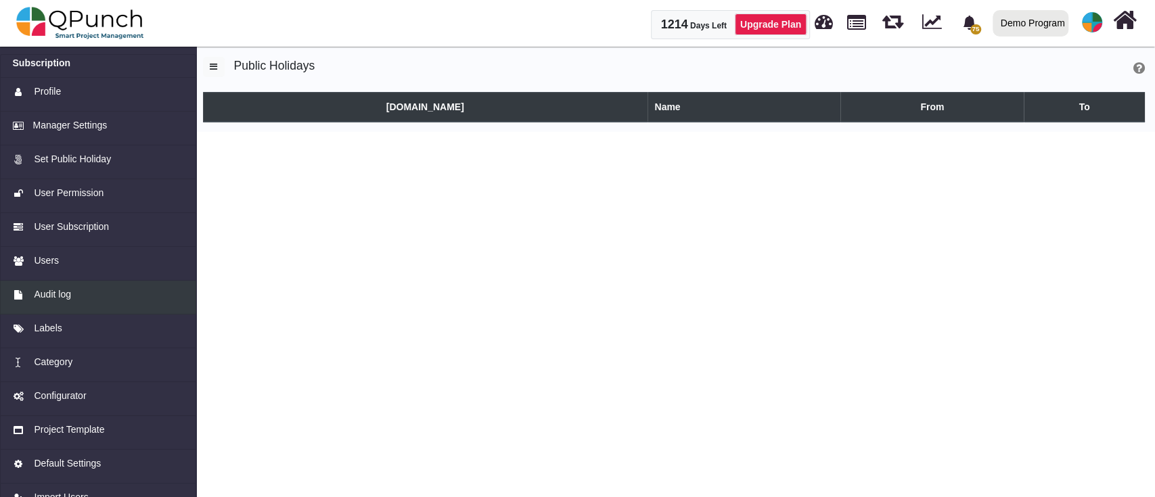
drag, startPoint x: 61, startPoint y: 277, endPoint x: 61, endPoint y: 290, distance: 12.9
click at [61, 279] on link "Users" at bounding box center [98, 264] width 196 height 34
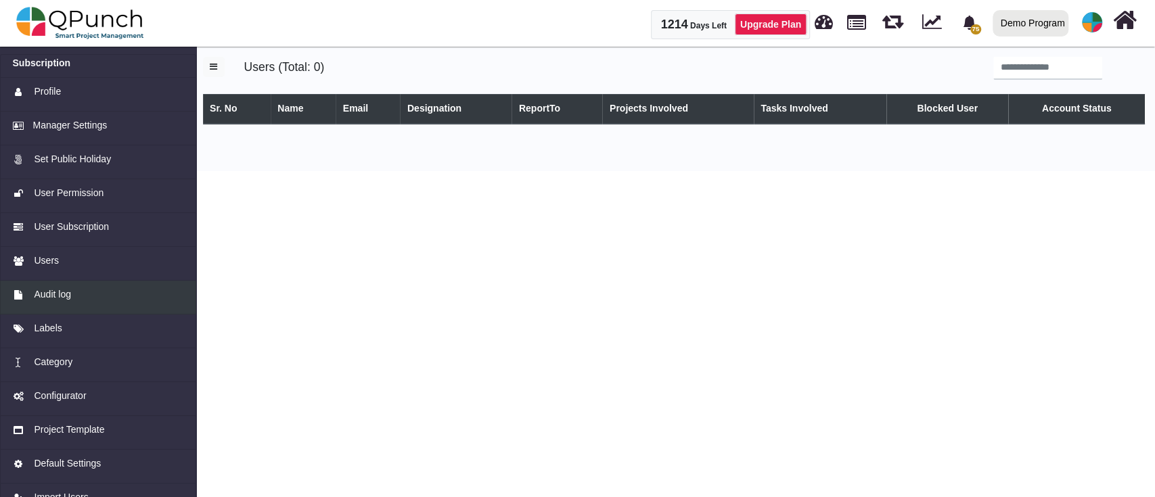
click at [61, 290] on span "Audit log" at bounding box center [52, 295] width 37 height 14
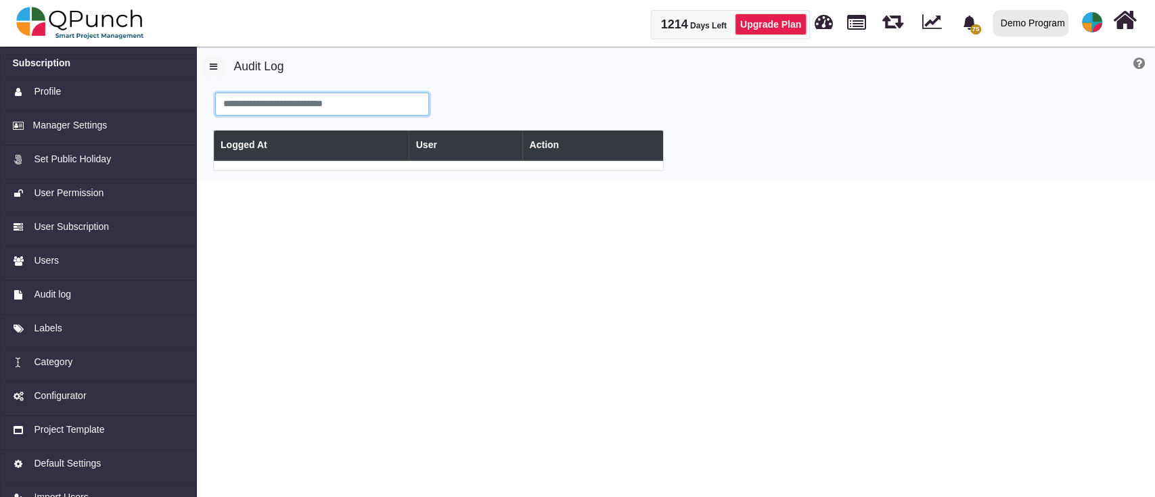
click at [328, 109] on input "text" at bounding box center [322, 104] width 214 height 23
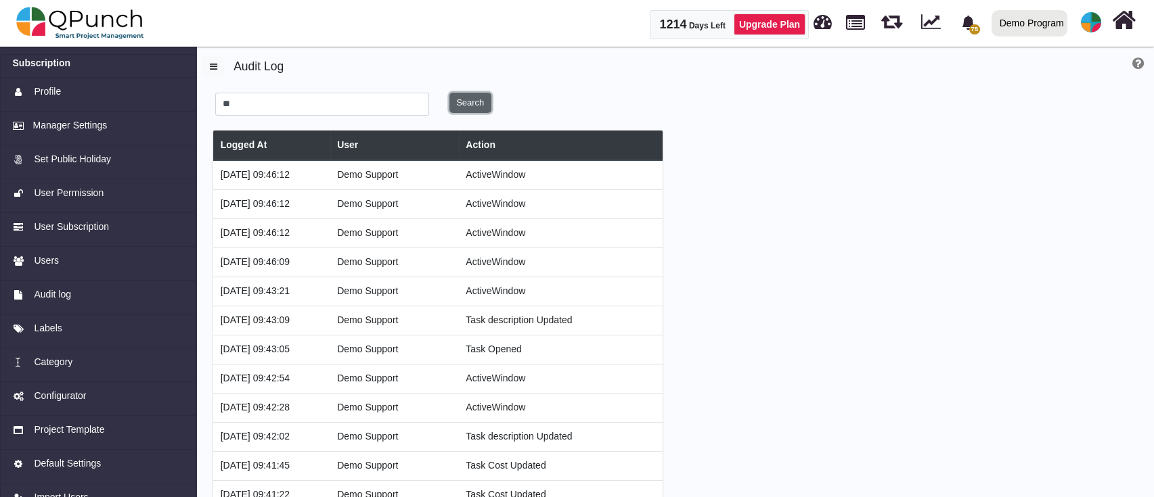
click at [470, 103] on button "Search" at bounding box center [470, 103] width 42 height 20
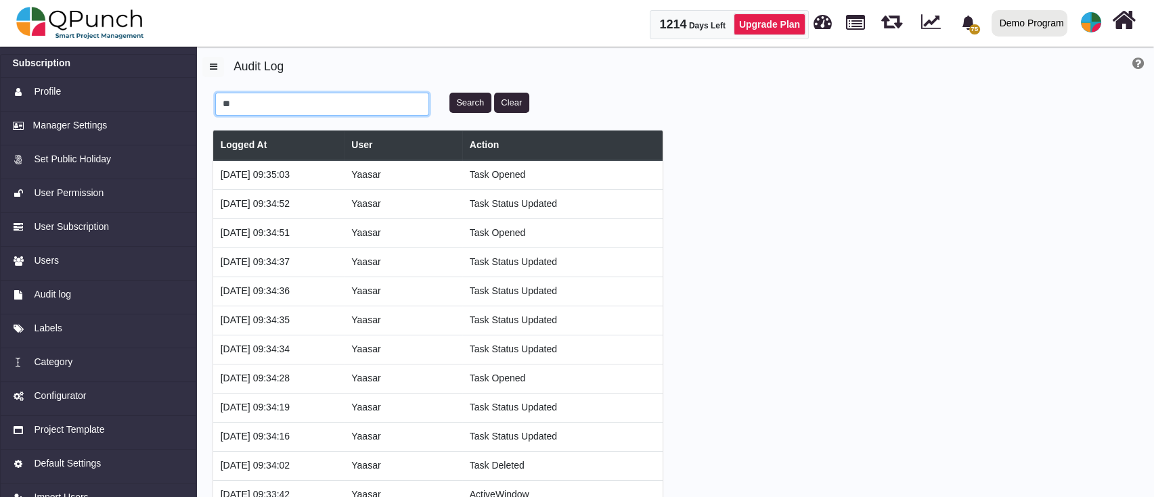
click at [307, 108] on input "**" at bounding box center [322, 104] width 214 height 23
click at [451, 95] on button "Search" at bounding box center [470, 103] width 42 height 20
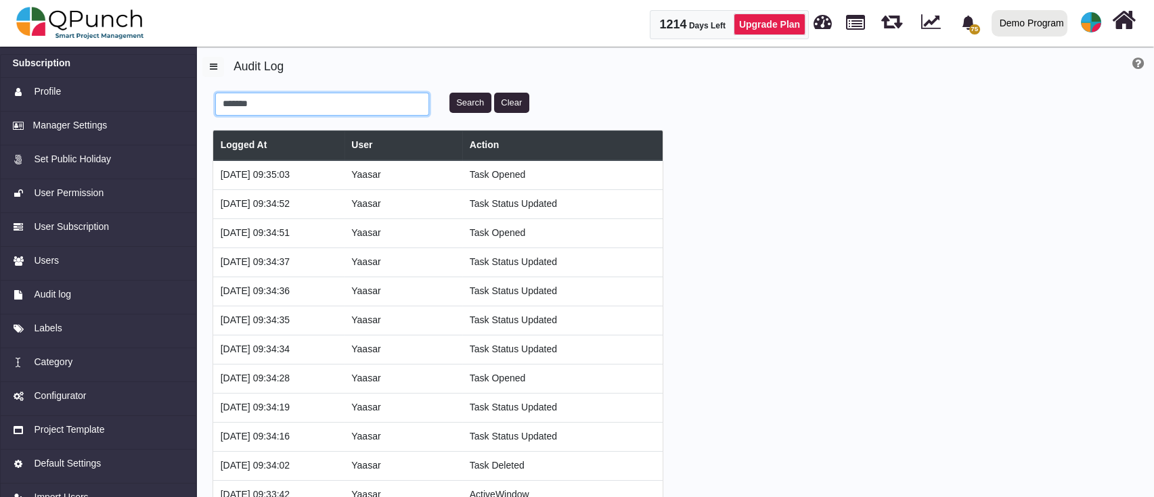
click at [316, 110] on input "*******" at bounding box center [322, 104] width 214 height 23
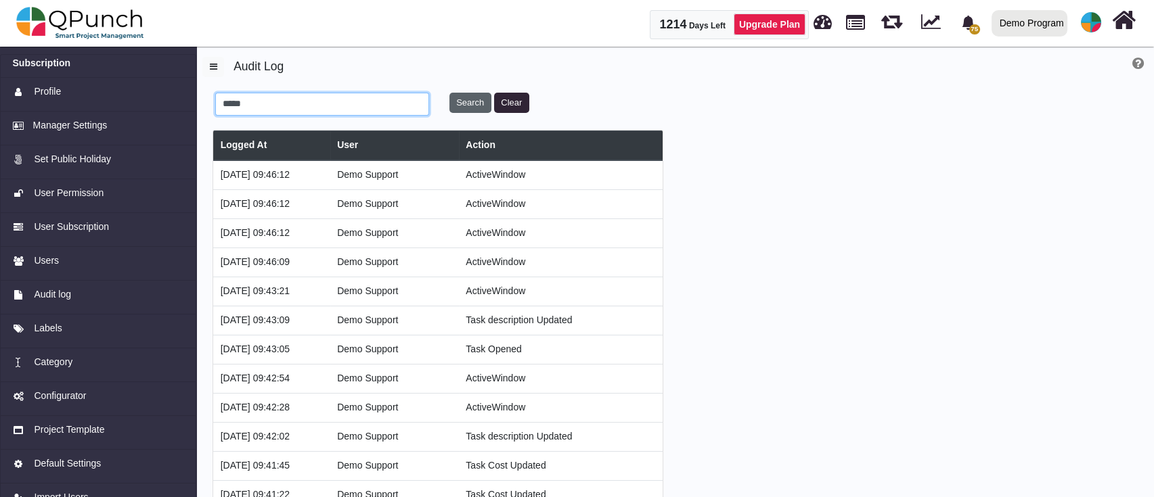
type input "*****"
click at [474, 105] on button "Search" at bounding box center [470, 103] width 42 height 20
